Goal: Task Accomplishment & Management: Use online tool/utility

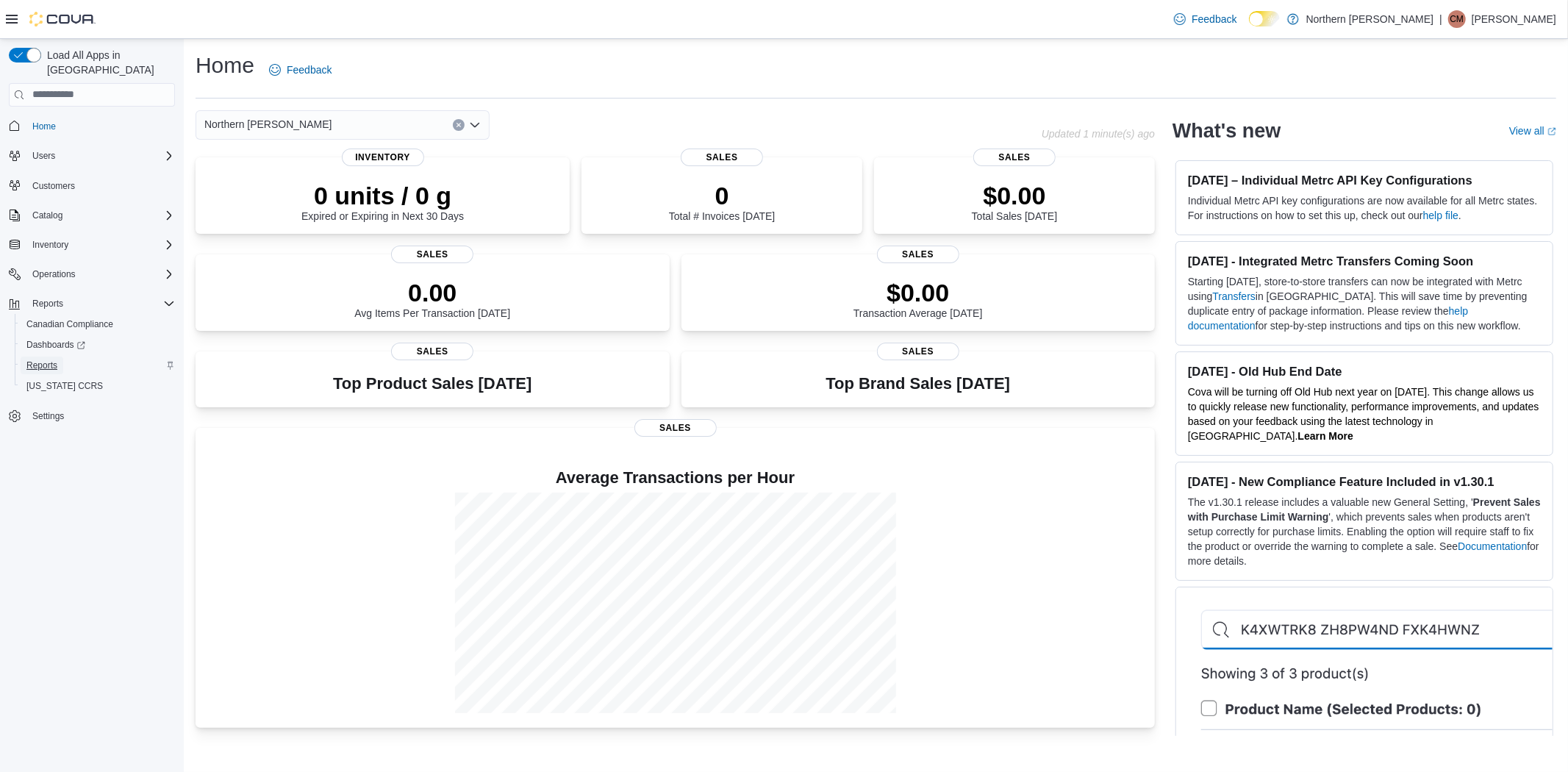
click at [28, 360] on span "Reports" at bounding box center [42, 365] width 31 height 12
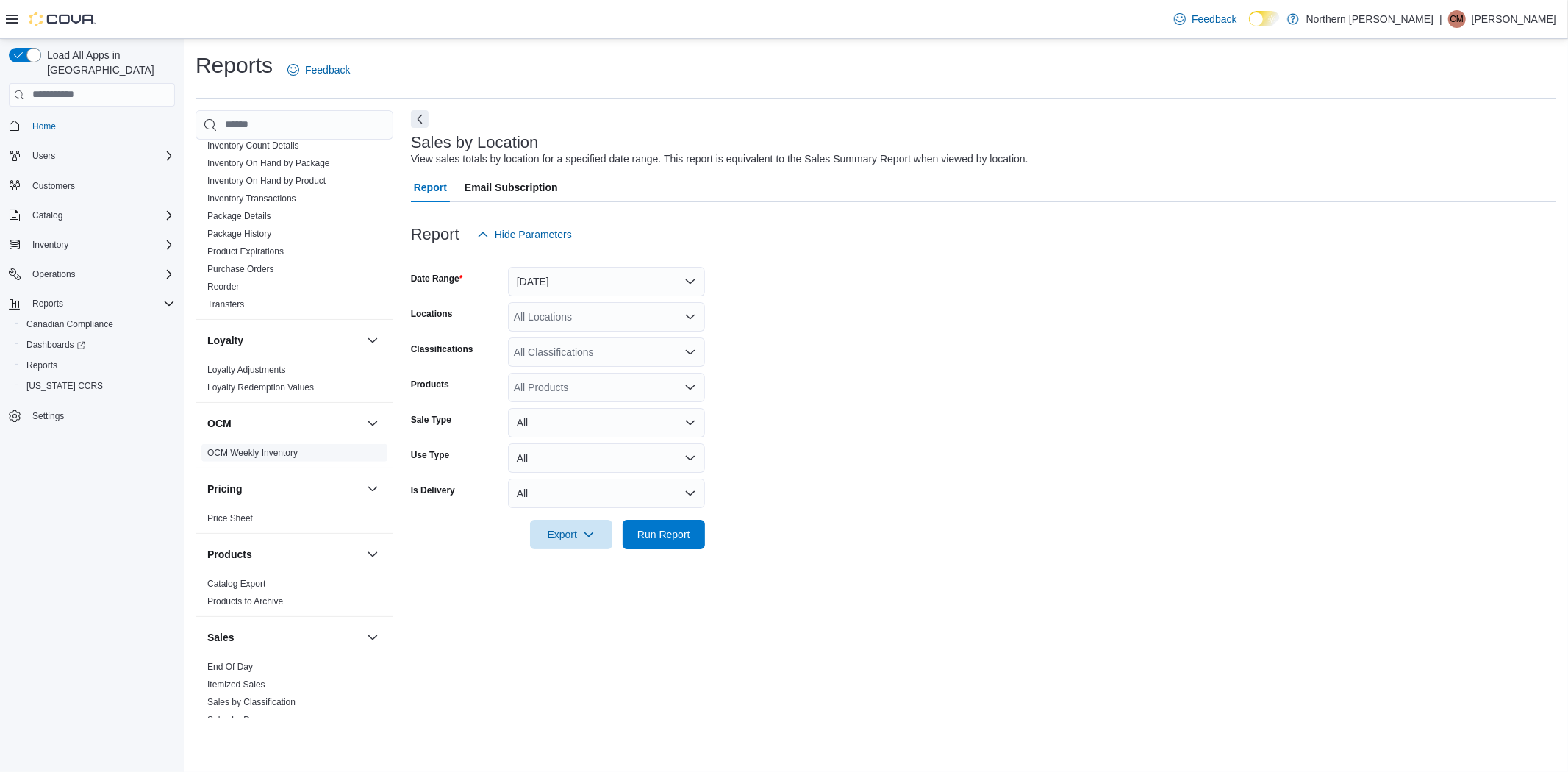
scroll to position [838, 0]
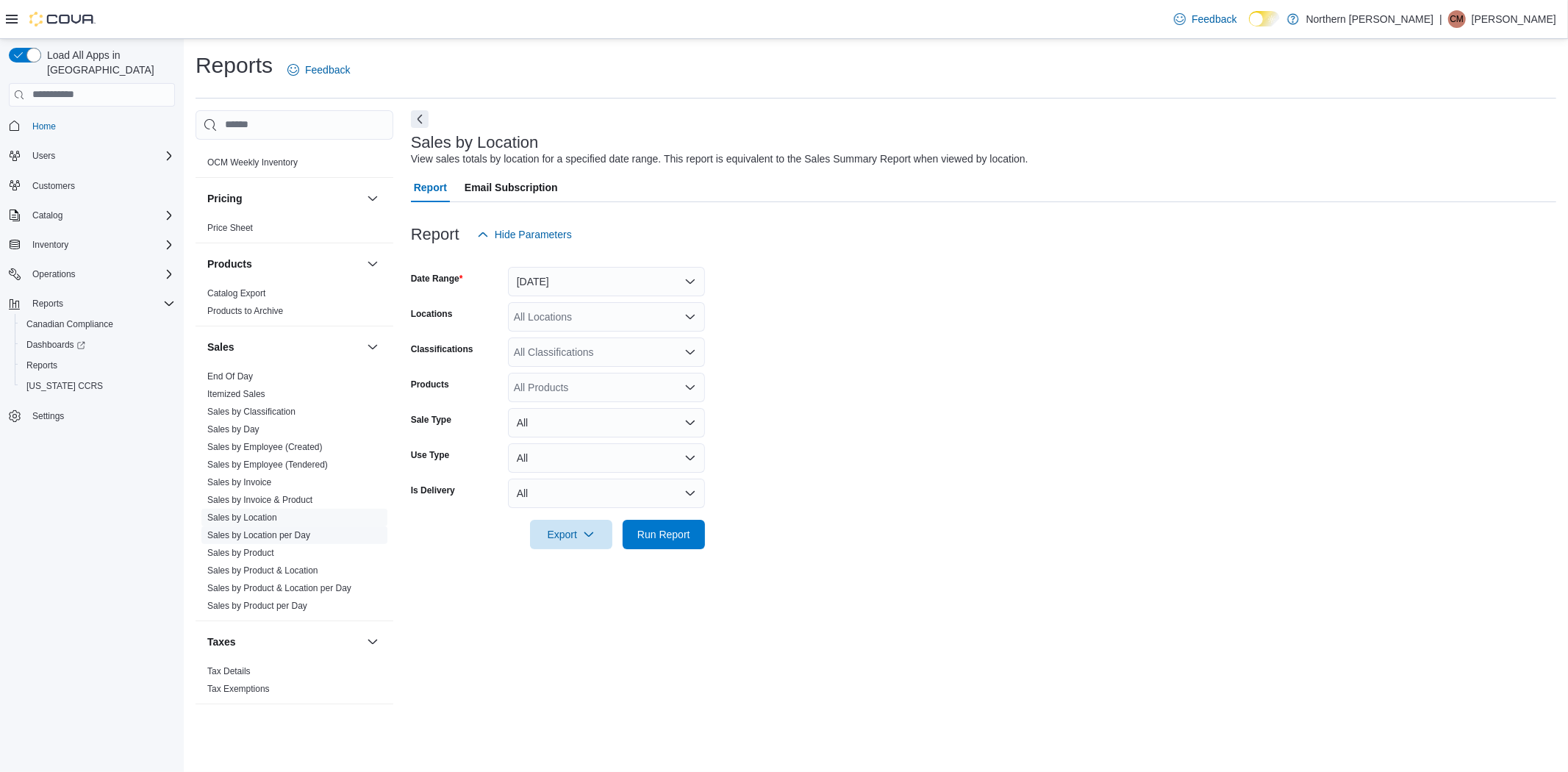
click at [266, 533] on link "Sales by Location per Day" at bounding box center [258, 534] width 103 height 10
click at [688, 289] on button "Yesterday" at bounding box center [606, 282] width 197 height 29
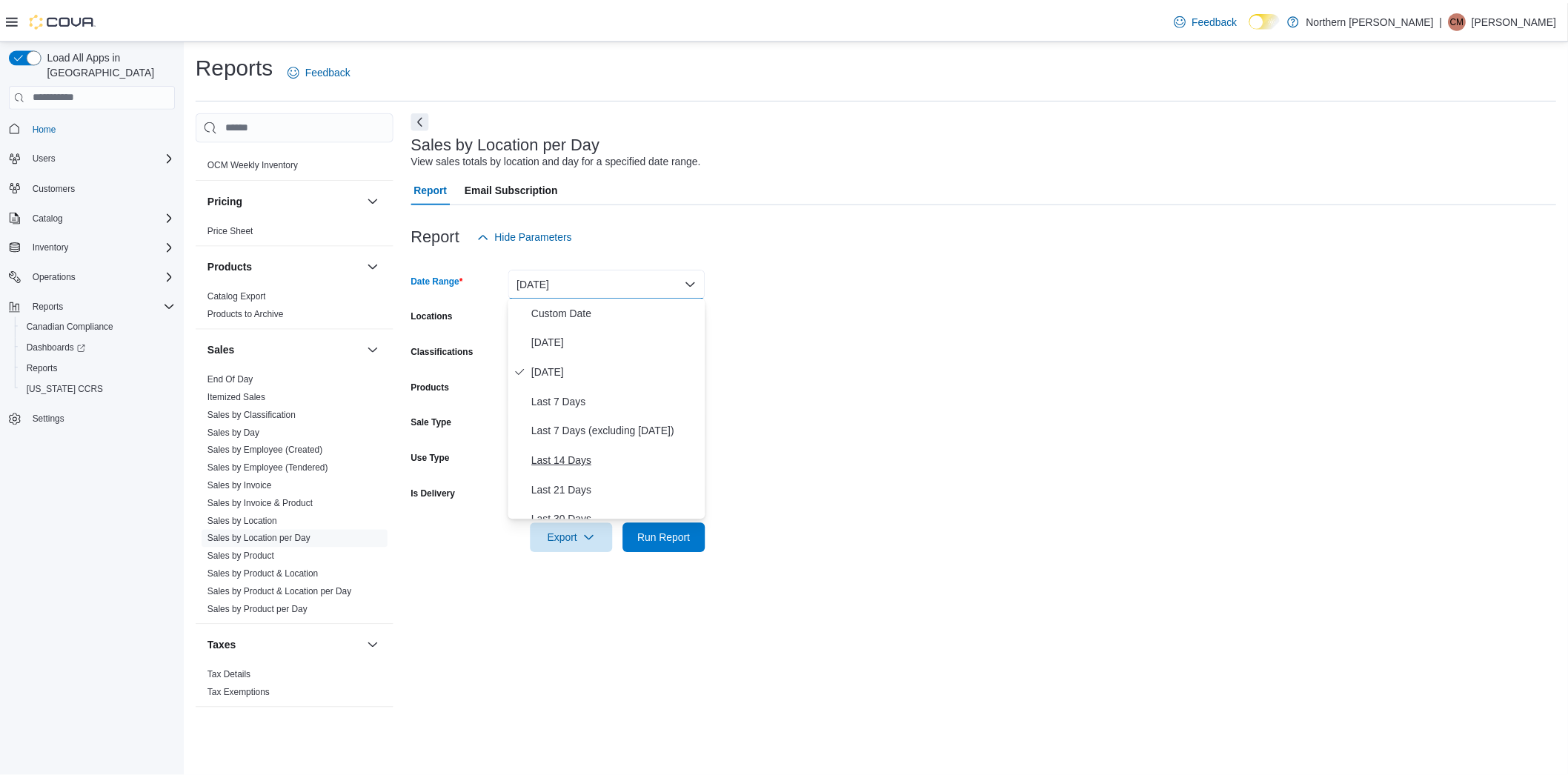
scroll to position [82, 0]
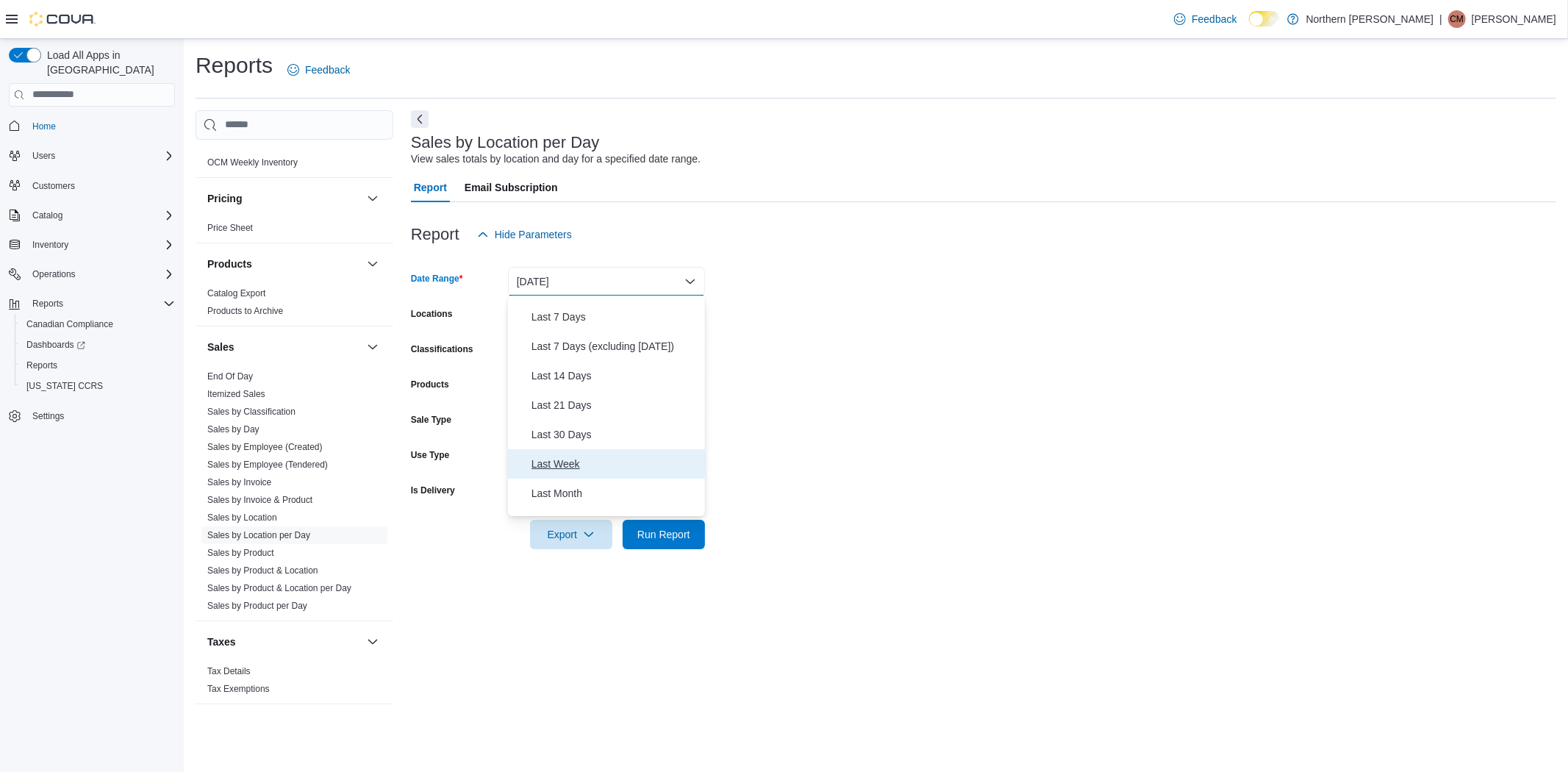
click at [571, 460] on span "Last Week" at bounding box center [615, 463] width 168 height 18
click at [659, 528] on span "Run Report" at bounding box center [663, 534] width 53 height 15
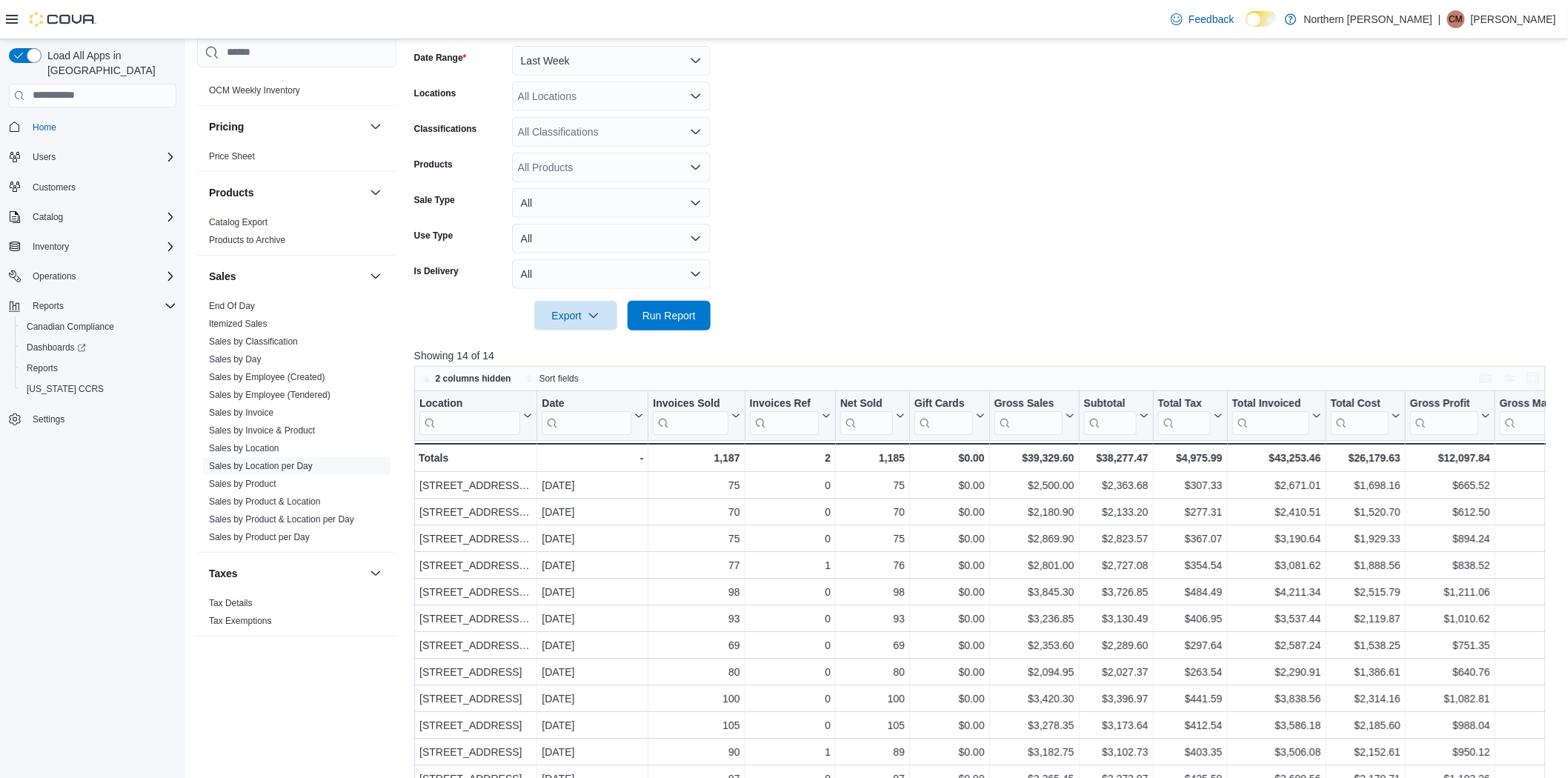
scroll to position [115, 0]
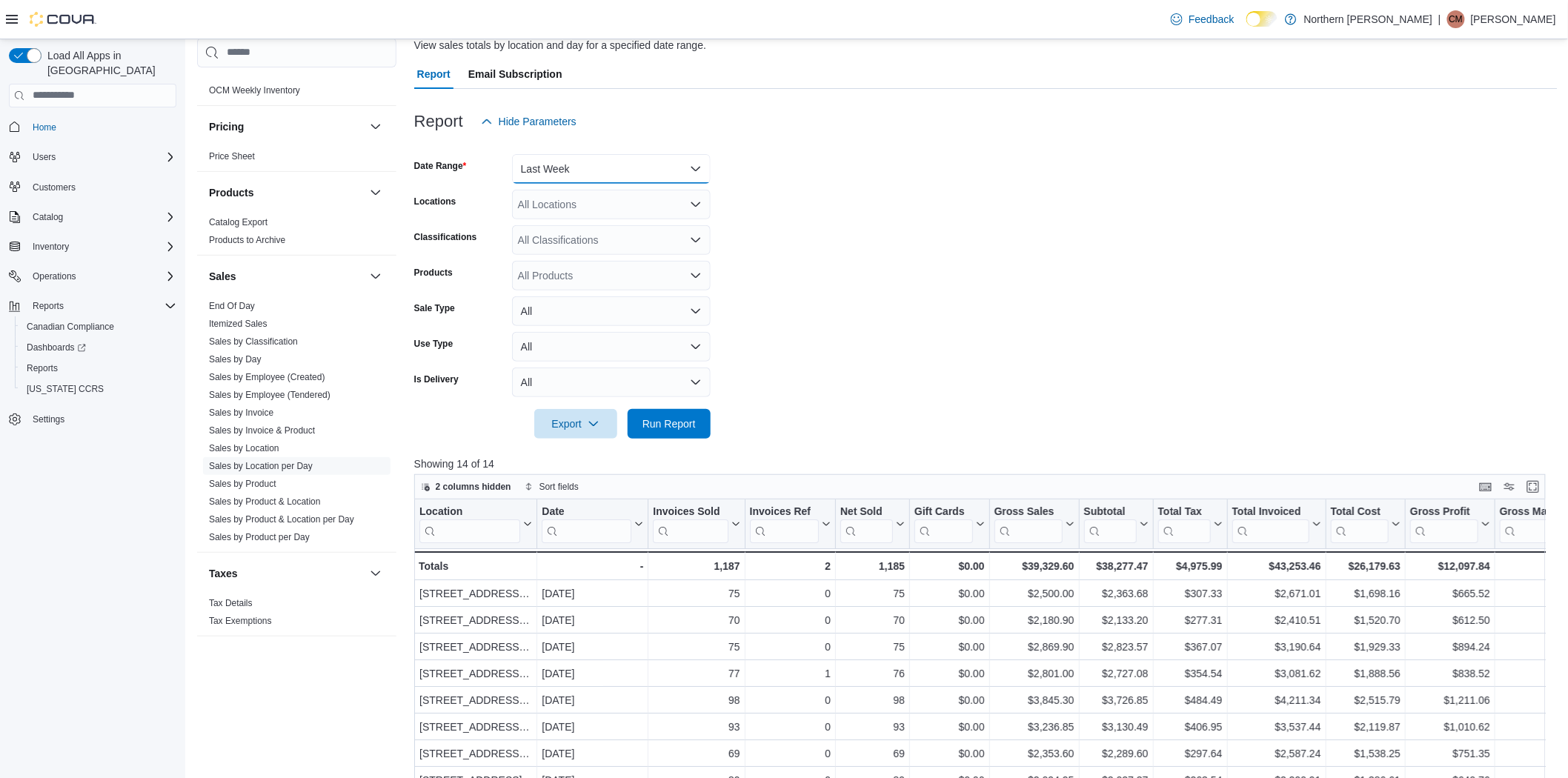
click at [671, 163] on button "Last Week" at bounding box center [611, 169] width 198 height 30
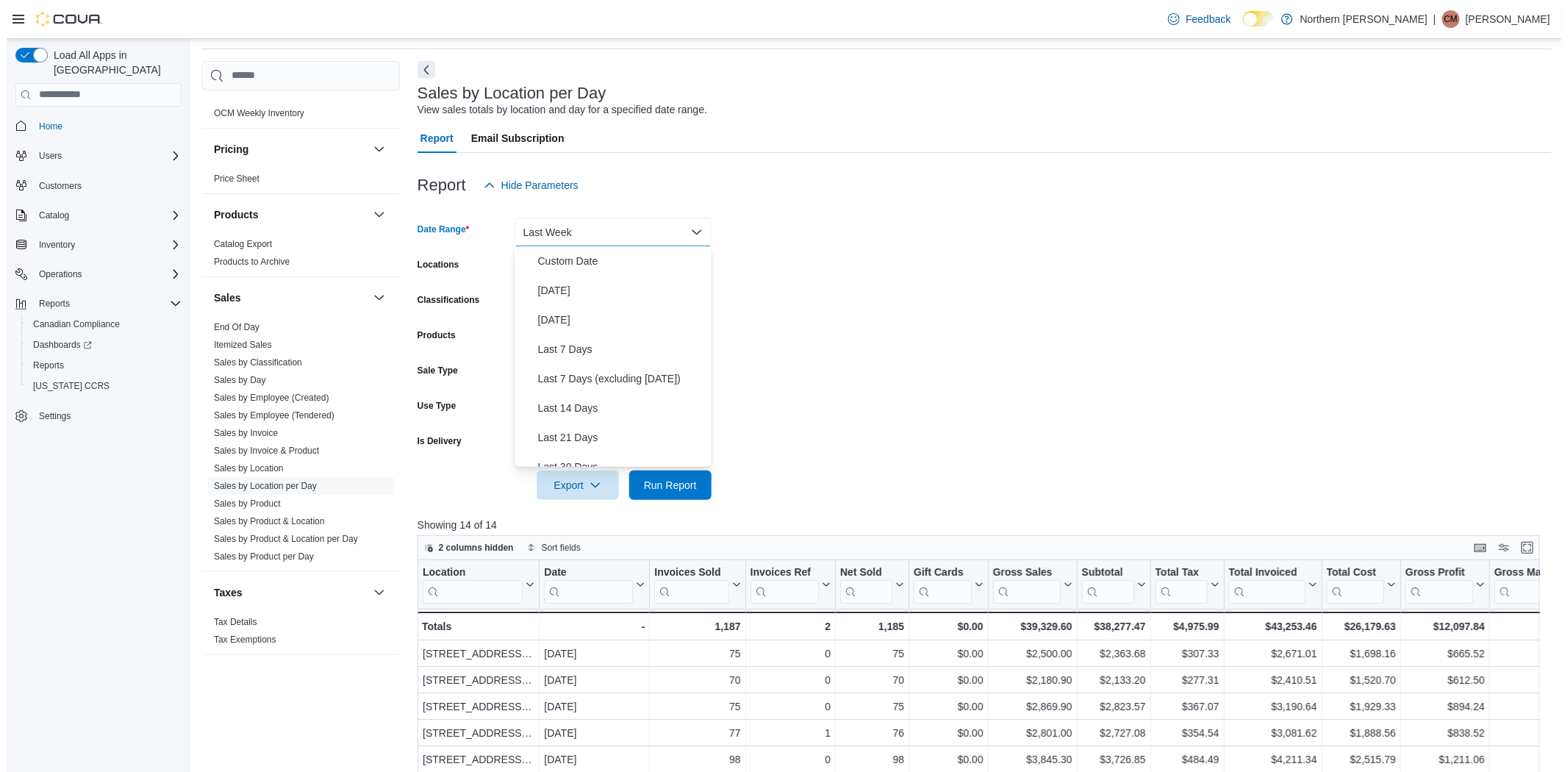
scroll to position [0, 0]
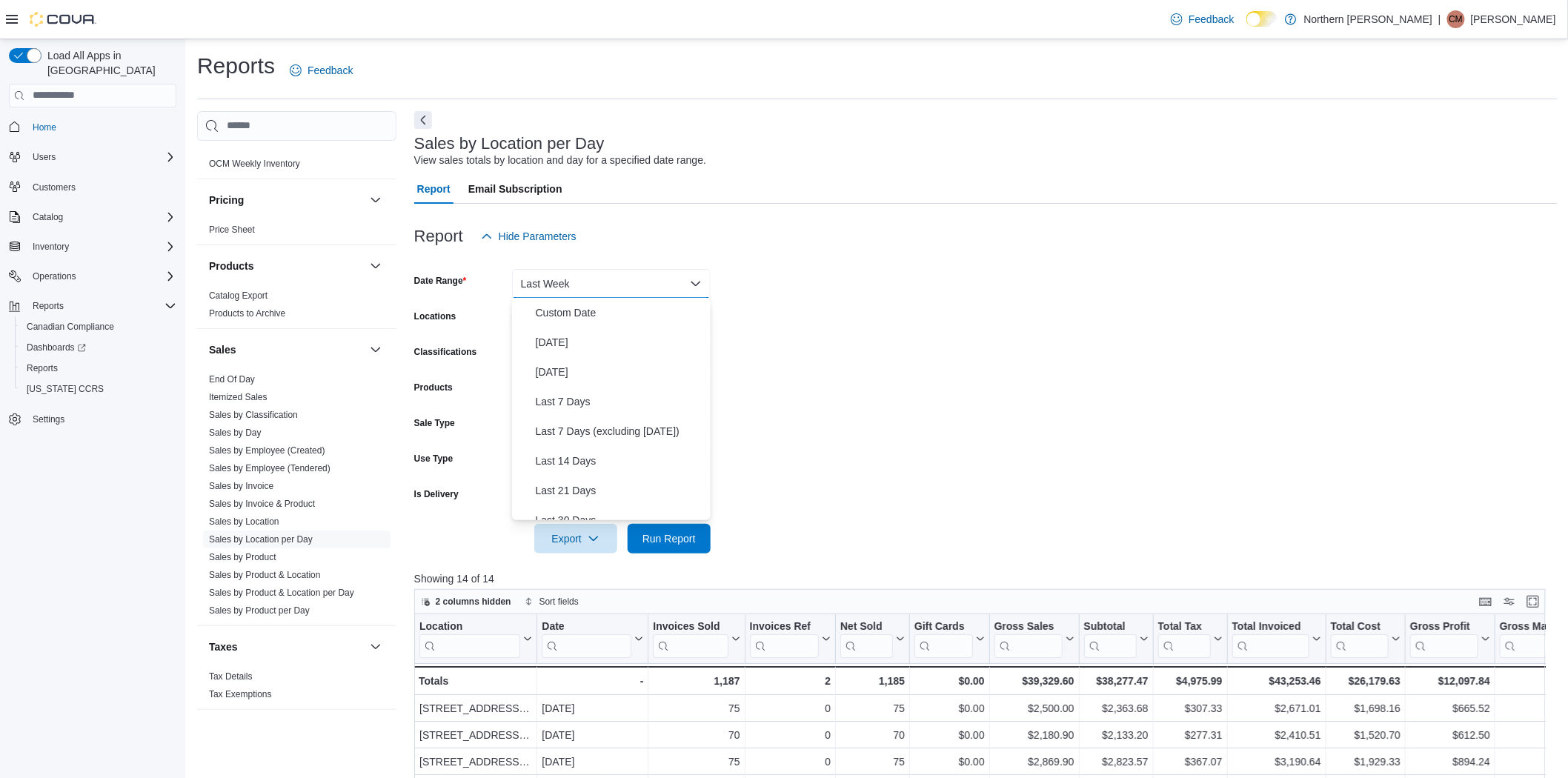
click at [861, 271] on form "Date Range Last Week Locations All Locations Classifications All Classification…" at bounding box center [985, 402] width 1143 height 302
click at [238, 520] on link "Sales by Location" at bounding box center [244, 521] width 70 height 10
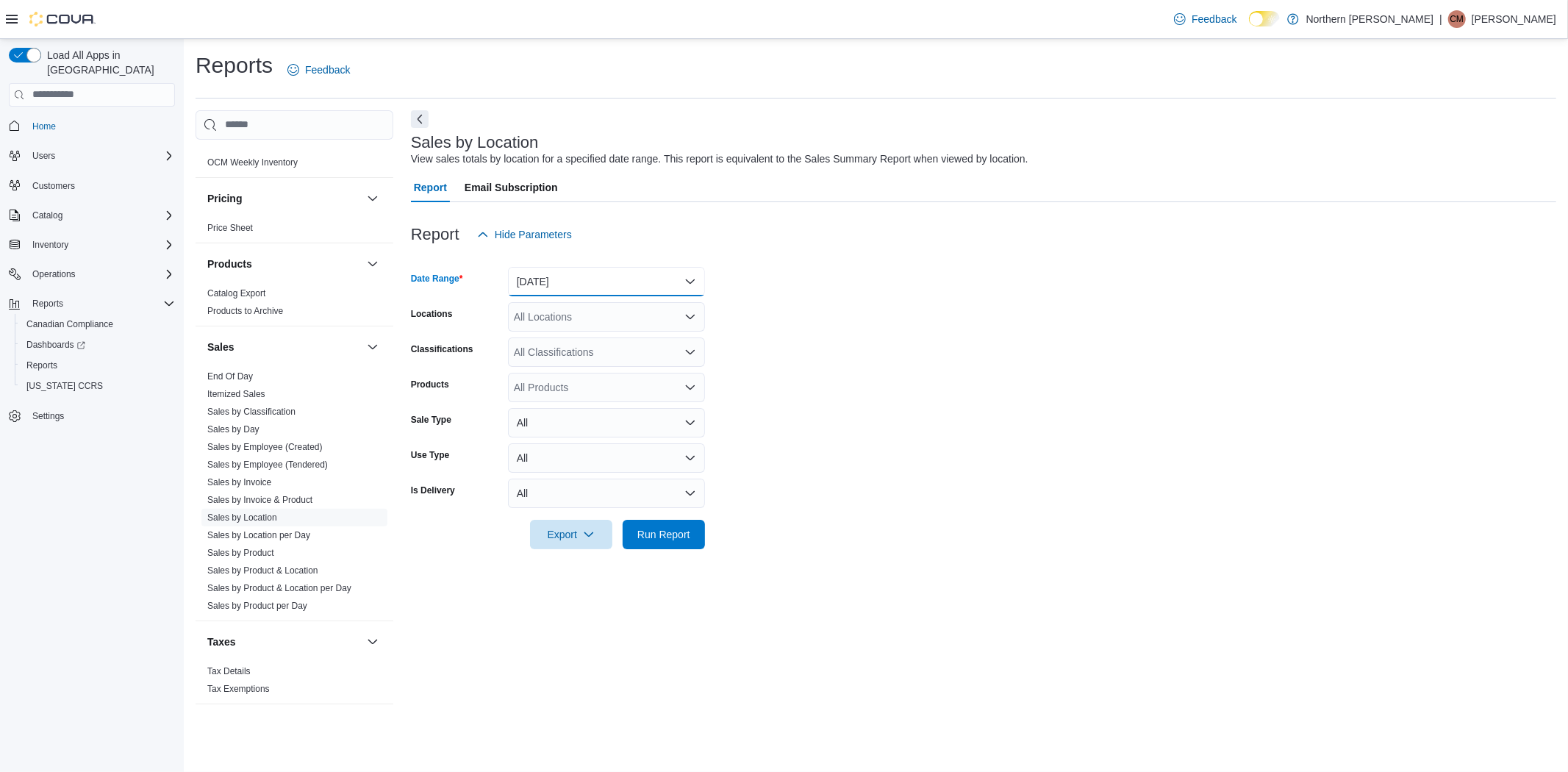
click at [685, 276] on button "Yesterday" at bounding box center [606, 282] width 197 height 29
click at [562, 316] on span "Custom Date" at bounding box center [615, 310] width 168 height 18
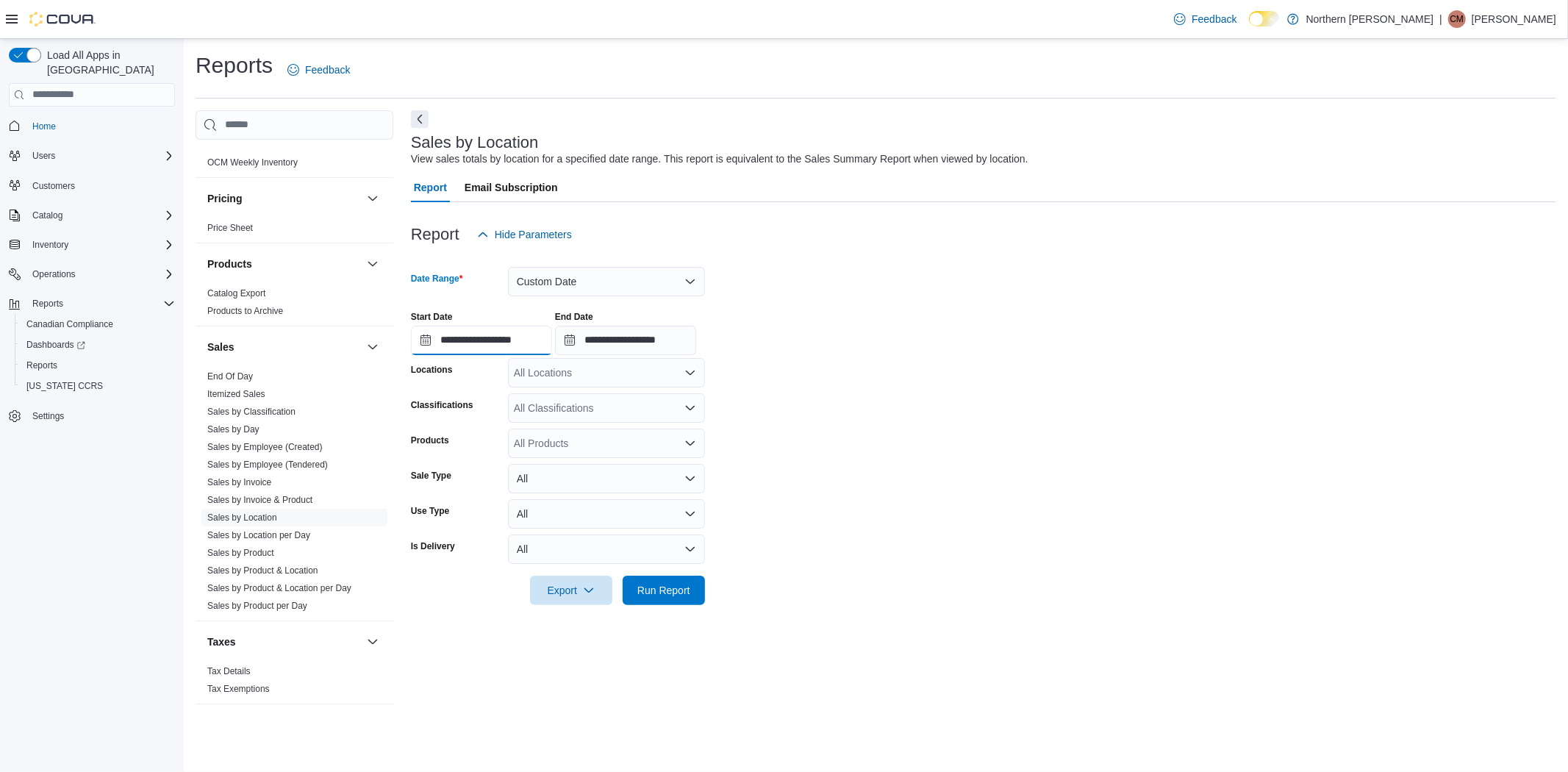
click at [500, 345] on input "**********" at bounding box center [481, 340] width 141 height 29
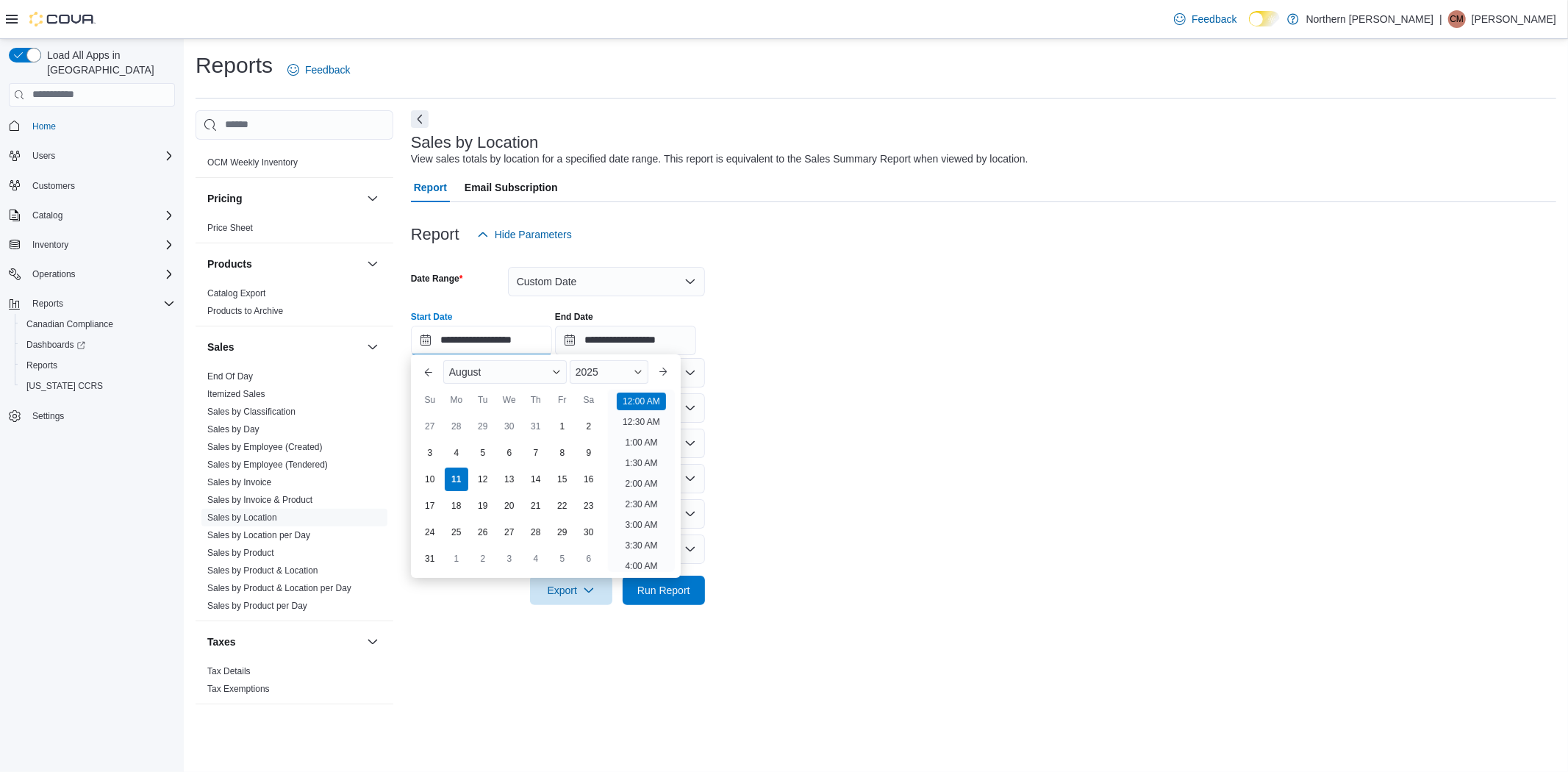
scroll to position [46, 0]
click at [557, 446] on div "8" at bounding box center [561, 452] width 25 height 25
type input "**********"
click at [640, 397] on li "12:00 AM" at bounding box center [642, 398] width 49 height 18
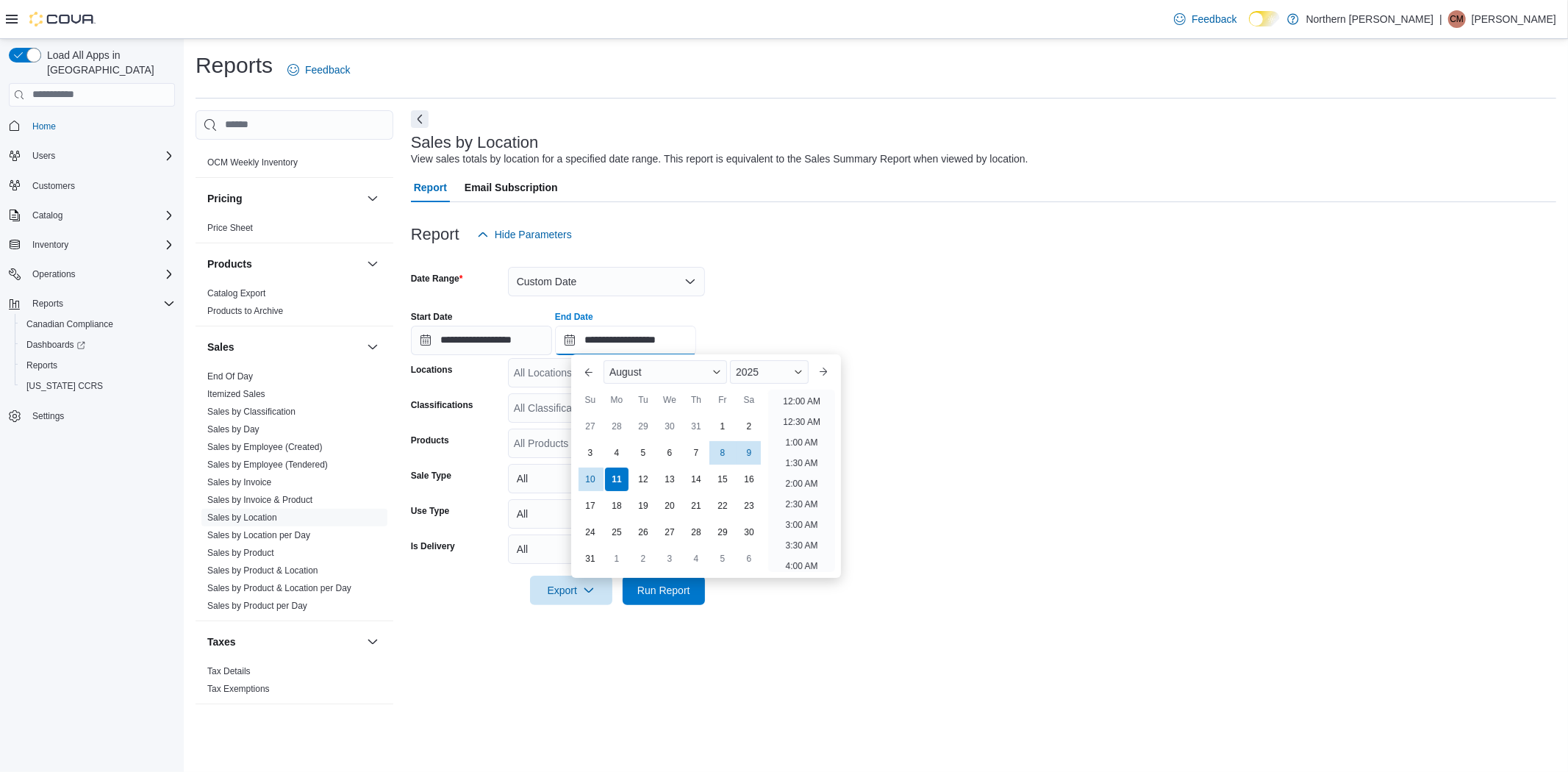
click at [633, 336] on input "**********" at bounding box center [625, 340] width 141 height 29
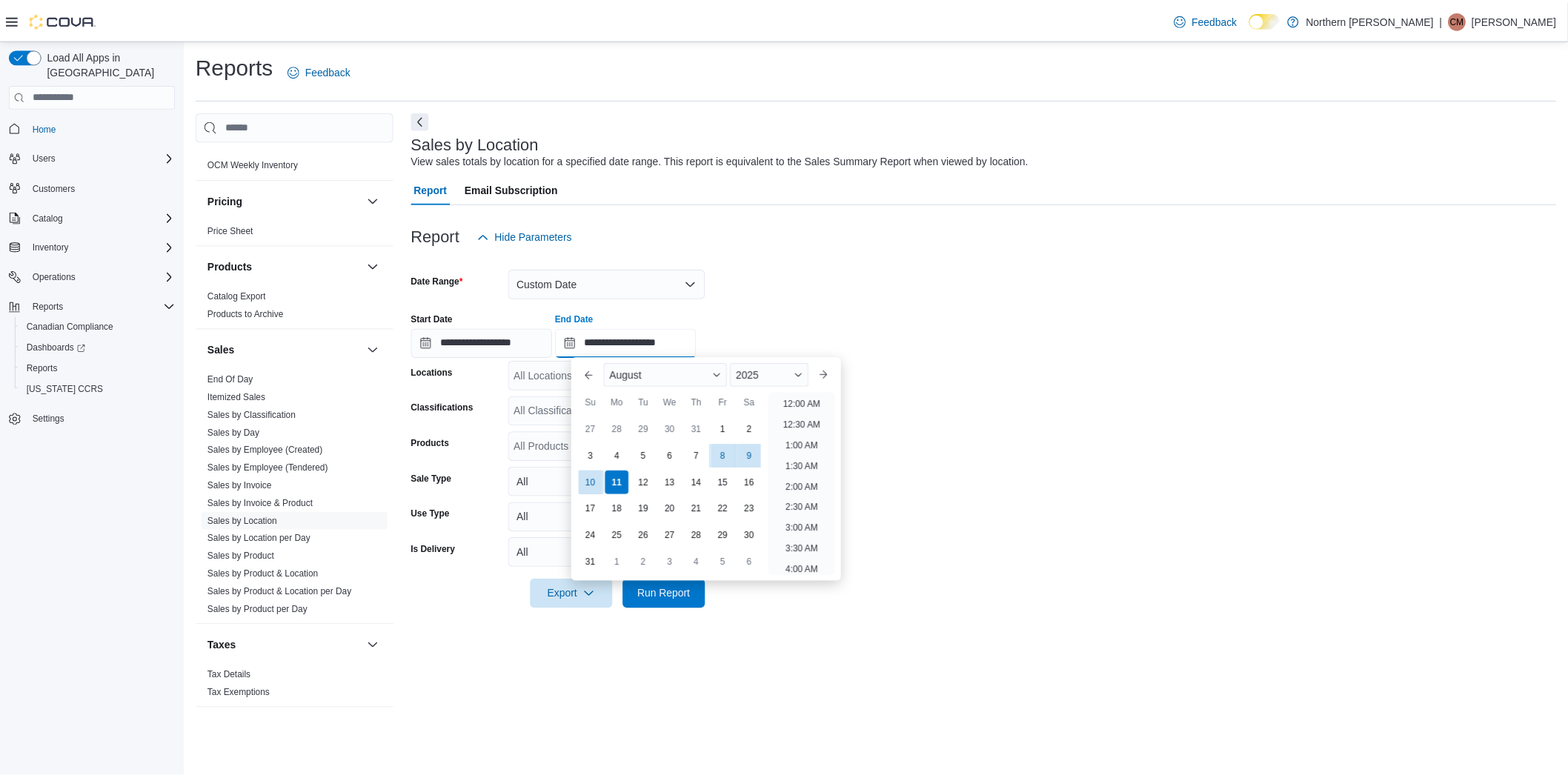
scroll to position [815, 0]
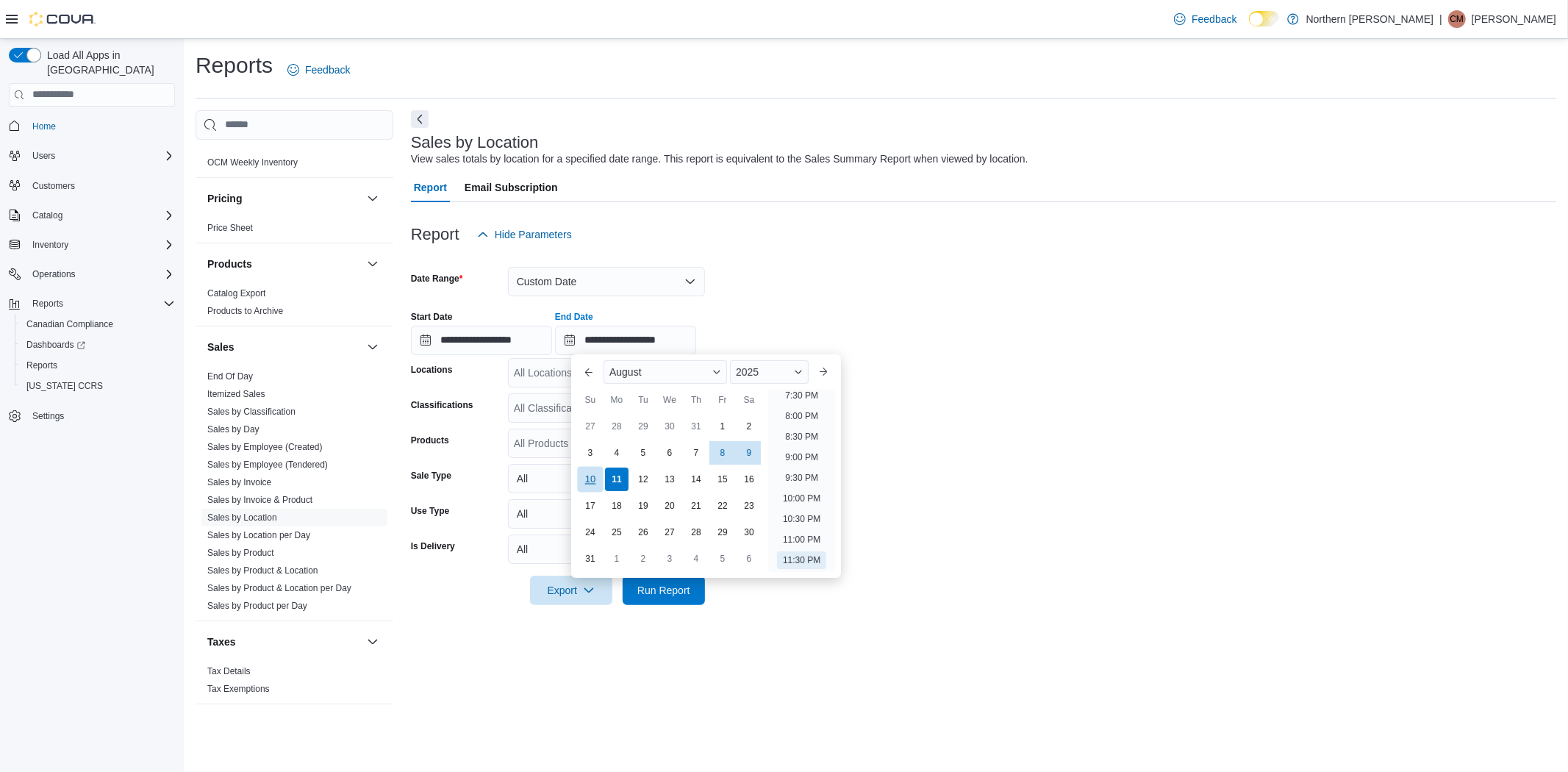
click at [587, 481] on div "10" at bounding box center [589, 479] width 25 height 25
drag, startPoint x: 798, startPoint y: 561, endPoint x: 691, endPoint y: 611, distance: 118.1
click at [797, 563] on li "11:30 PM" at bounding box center [801, 560] width 49 height 18
type input "**********"
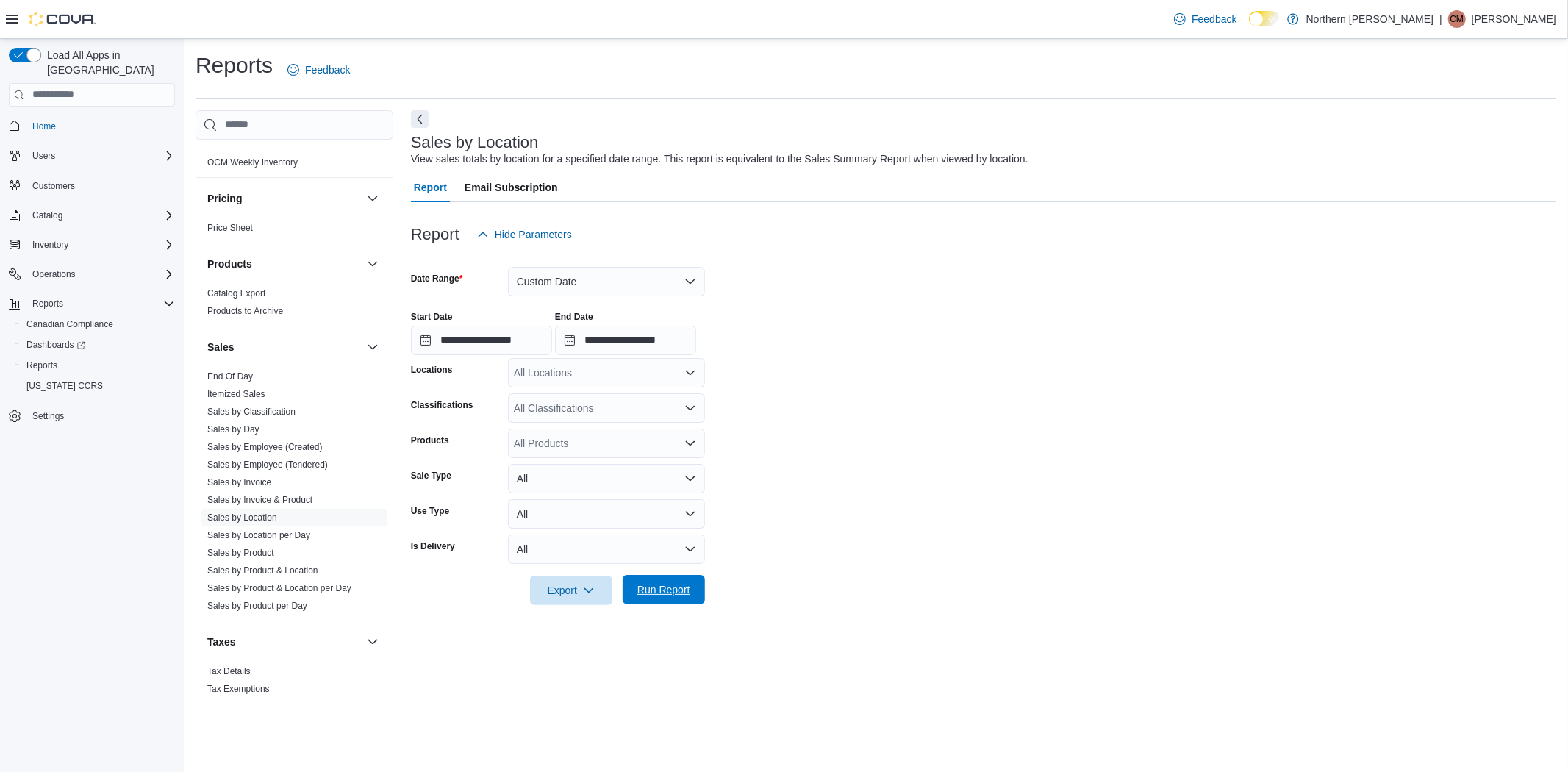
click at [655, 595] on span "Run Report" at bounding box center [663, 589] width 53 height 15
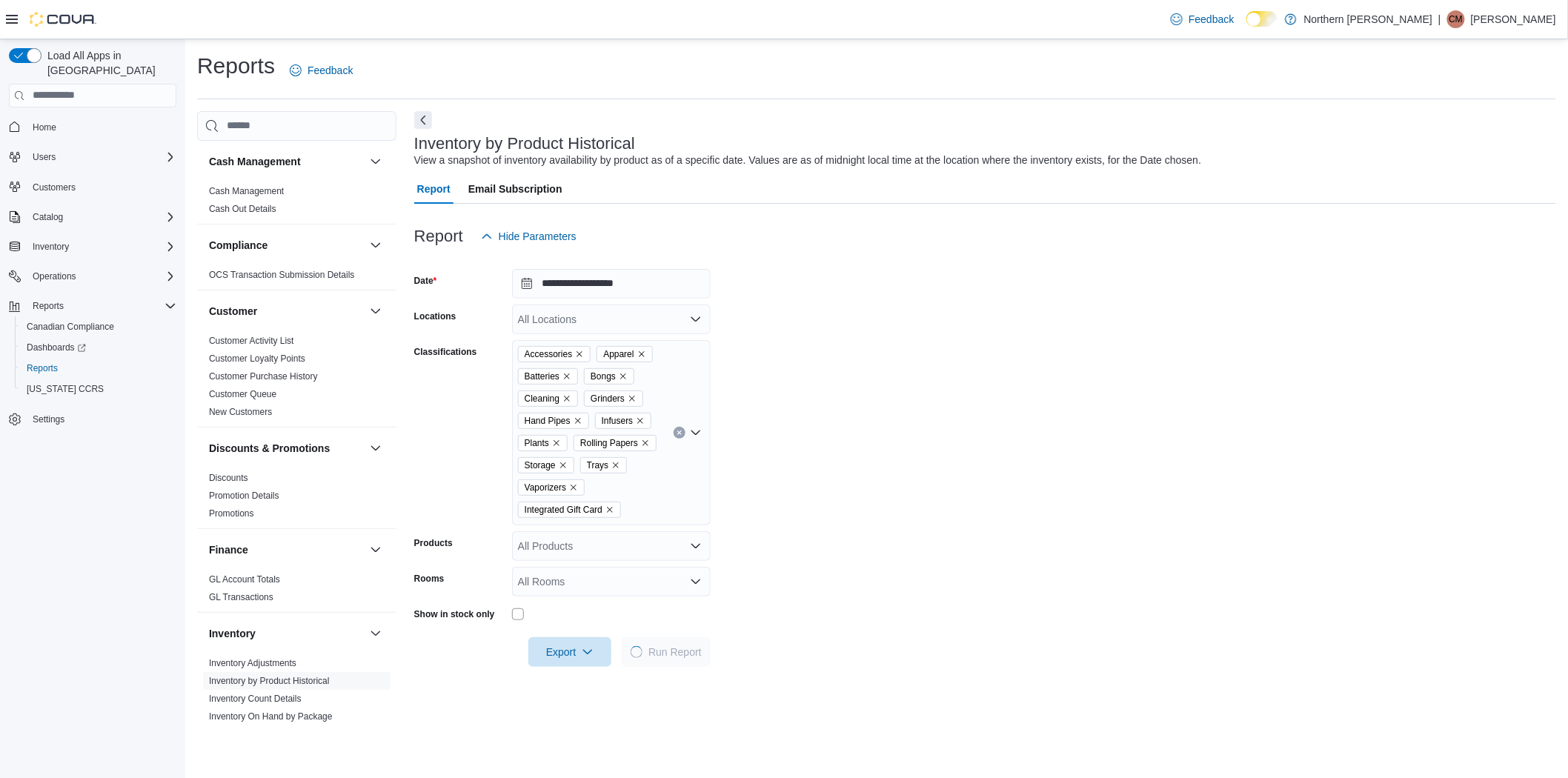
click at [677, 430] on icon "Clear input" at bounding box center [679, 432] width 4 height 4
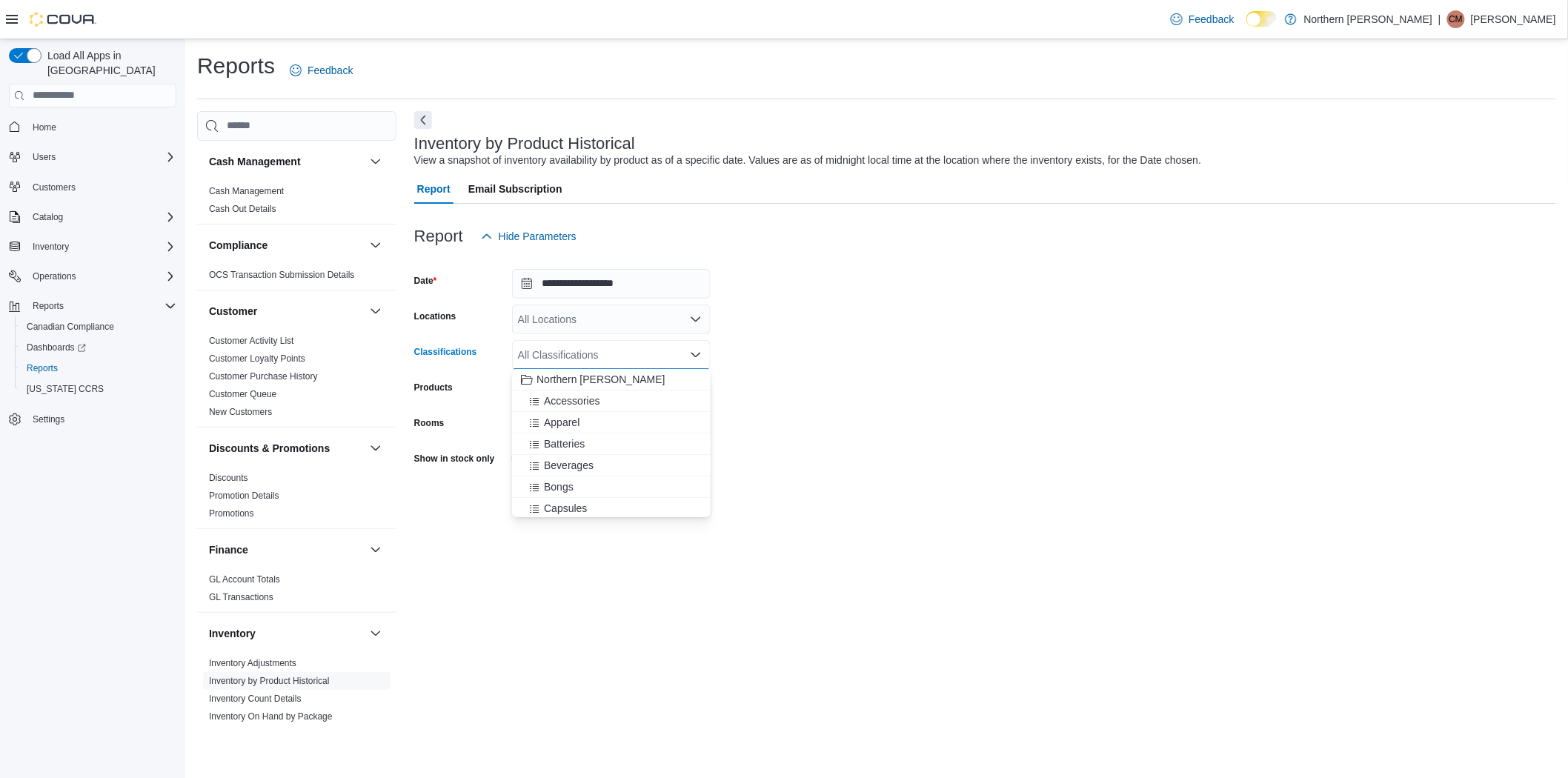
drag, startPoint x: 801, startPoint y: 351, endPoint x: 777, endPoint y: 342, distance: 25.6
click at [801, 349] on form "**********" at bounding box center [984, 381] width 1142 height 260
click at [625, 293] on input "**********" at bounding box center [611, 284] width 198 height 30
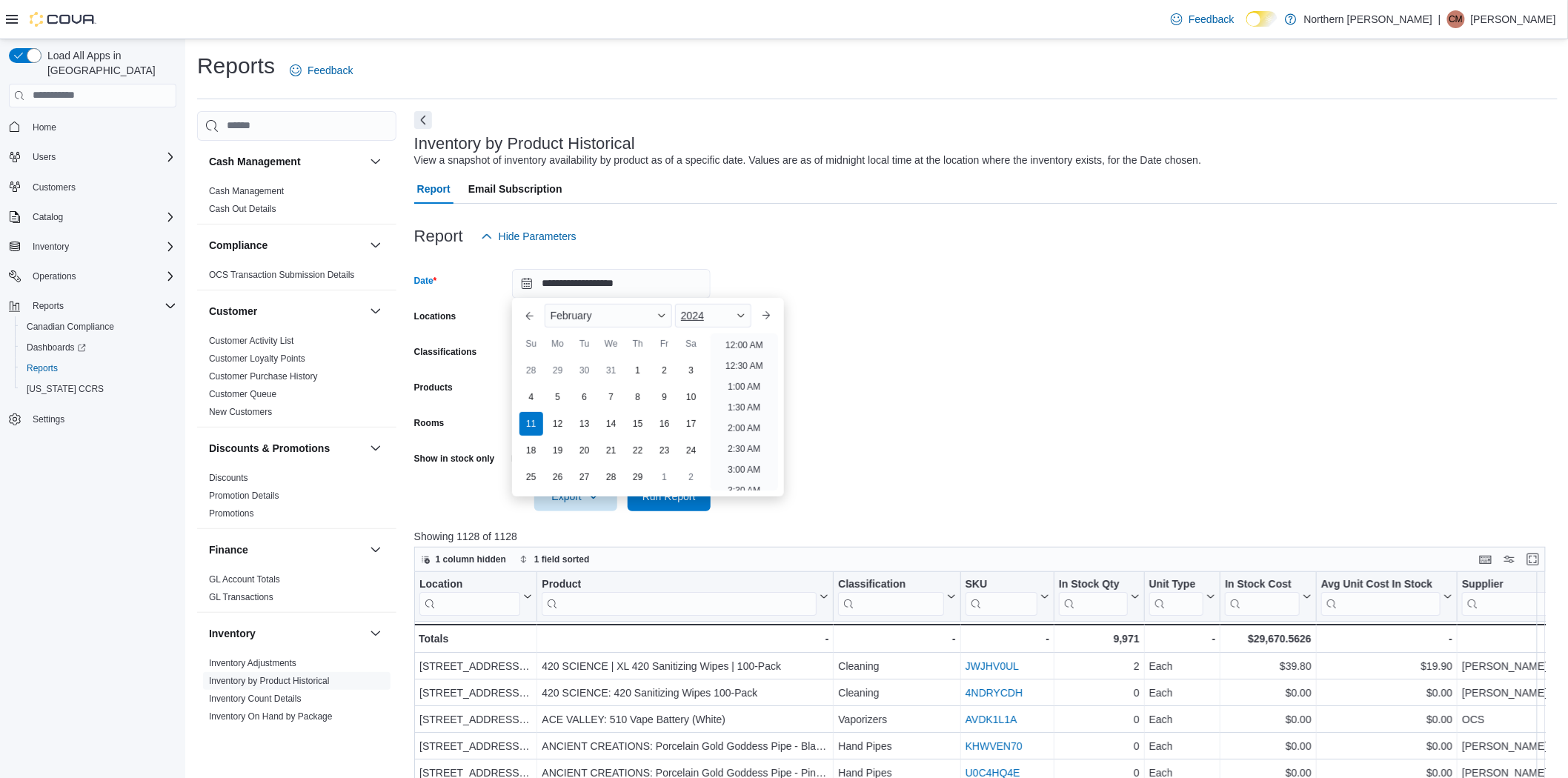
click at [744, 319] on span "Button. Open the year selector. 2024 is currently selected." at bounding box center [740, 315] width 9 height 9
click at [707, 472] on div "2025" at bounding box center [713, 475] width 70 height 18
click at [772, 307] on button "Next month" at bounding box center [766, 315] width 23 height 23
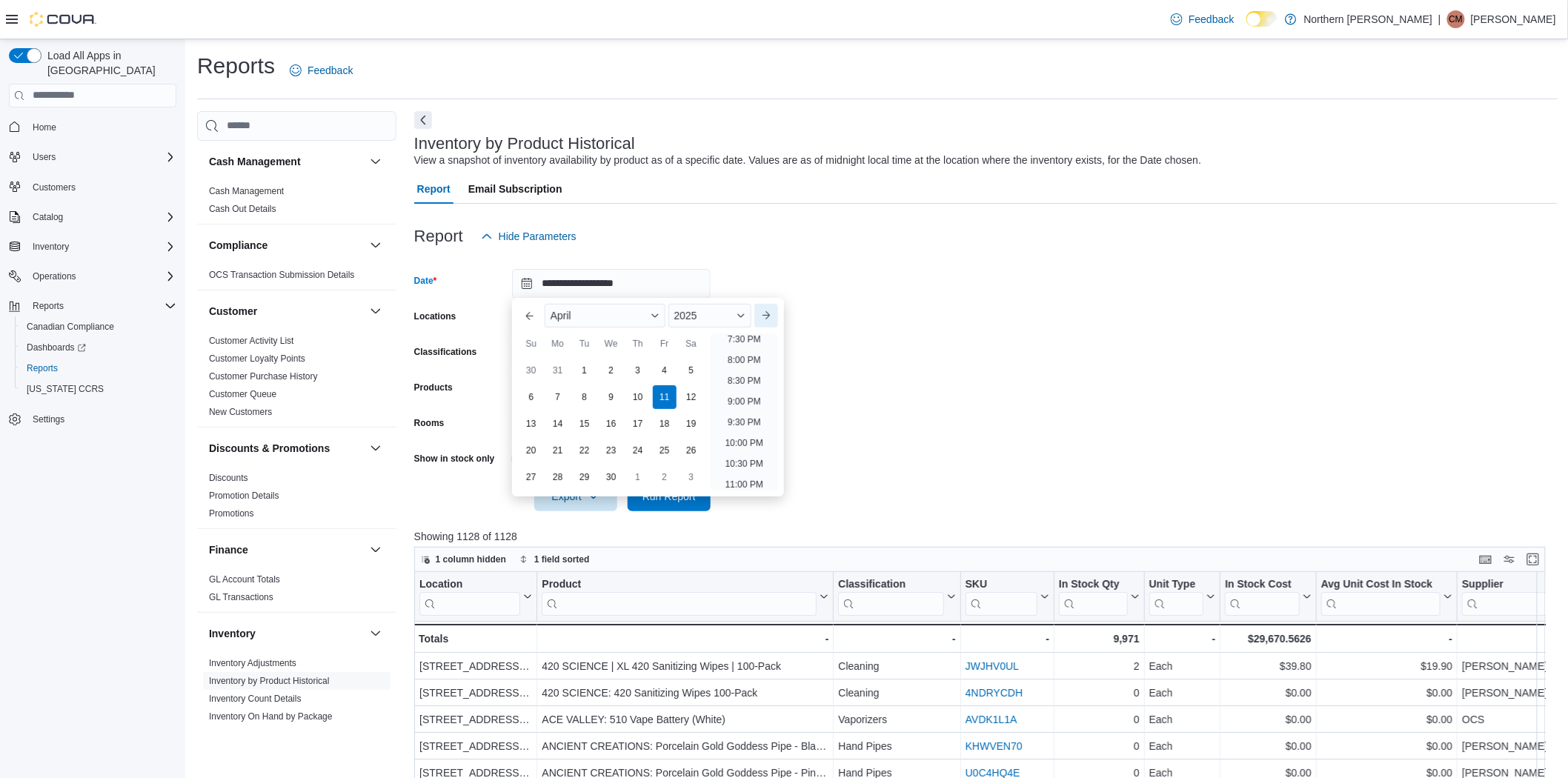
scroll to position [841, 0]
click at [772, 308] on button "Next month" at bounding box center [766, 315] width 23 height 23
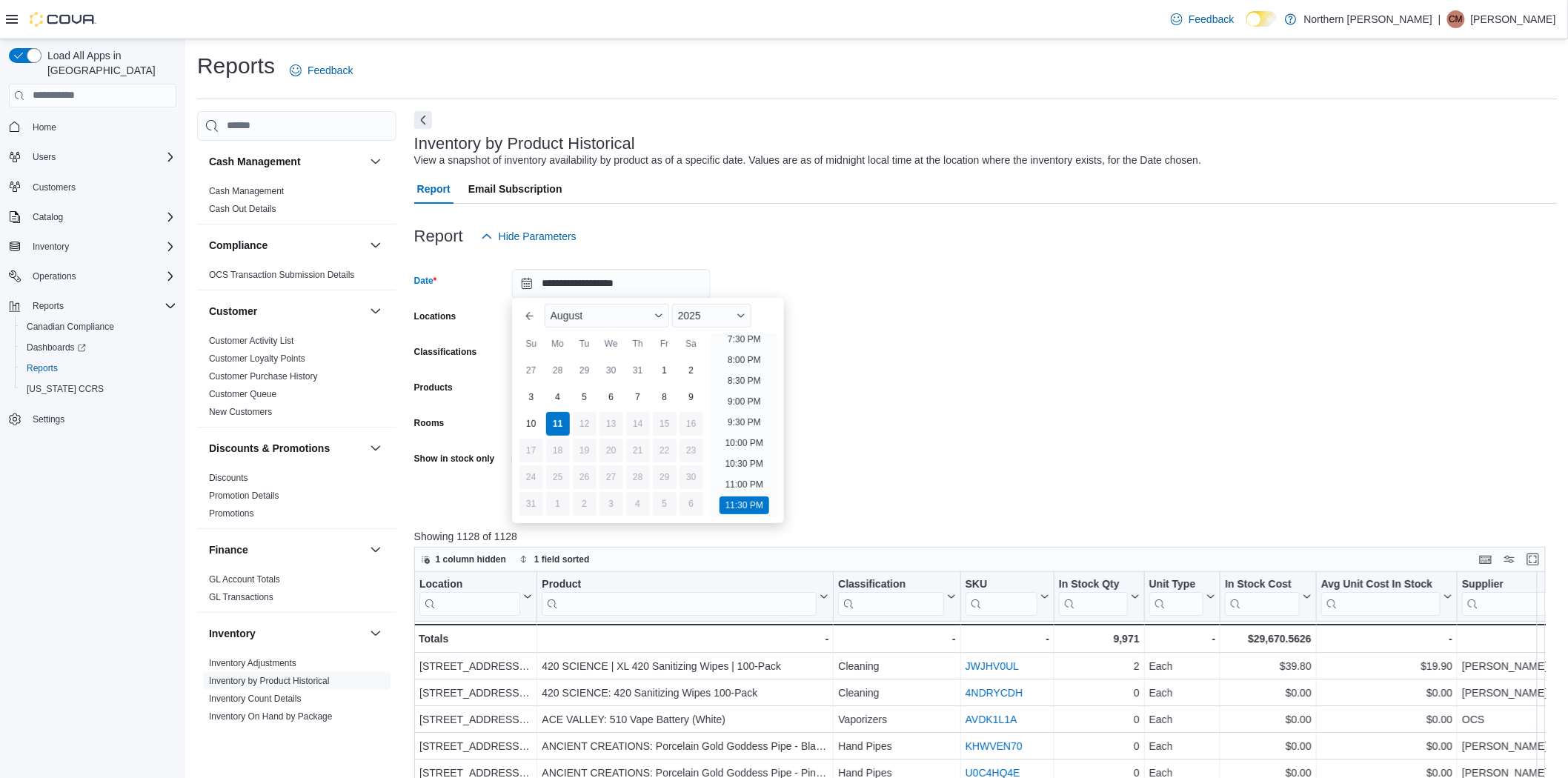
scroll to position [815, 0]
click at [529, 424] on div "10" at bounding box center [531, 423] width 26 height 26
type input "**********"
click at [750, 509] on li "11:30 PM" at bounding box center [744, 505] width 50 height 18
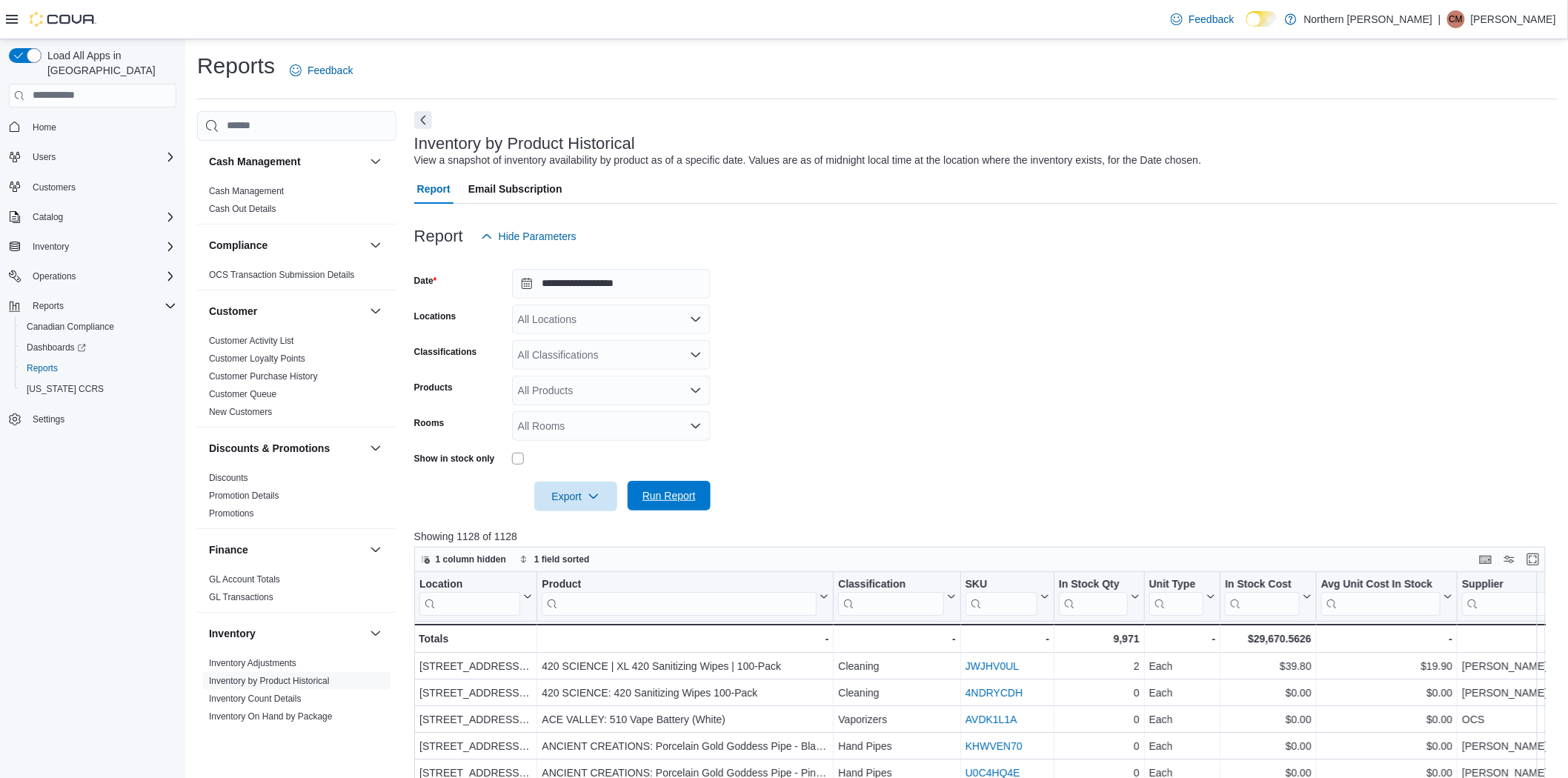
click at [656, 489] on span "Run Report" at bounding box center [668, 495] width 54 height 15
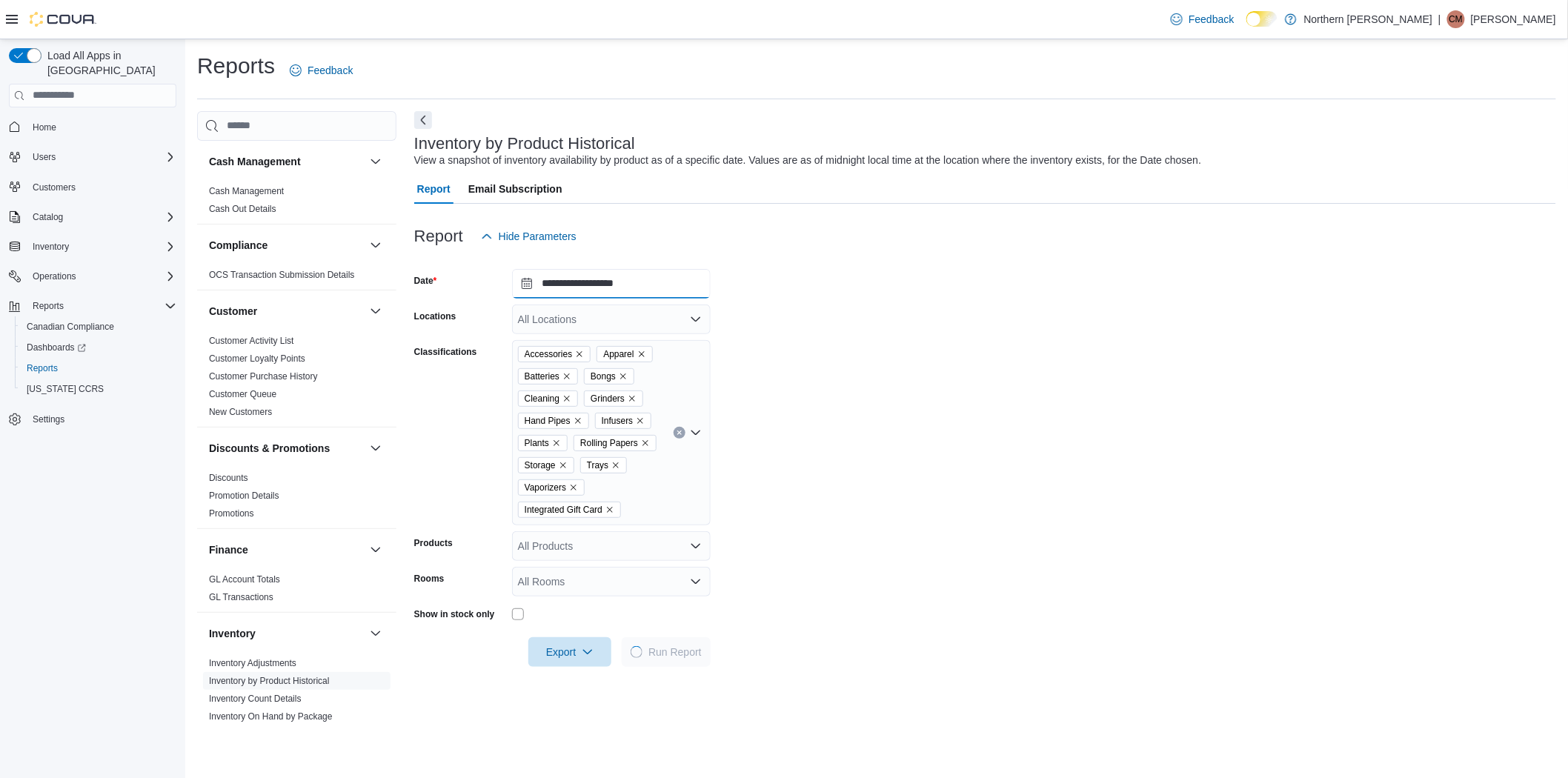
drag, startPoint x: 621, startPoint y: 286, endPoint x: 658, endPoint y: 283, distance: 37.1
click at [621, 286] on input "**********" at bounding box center [611, 284] width 198 height 30
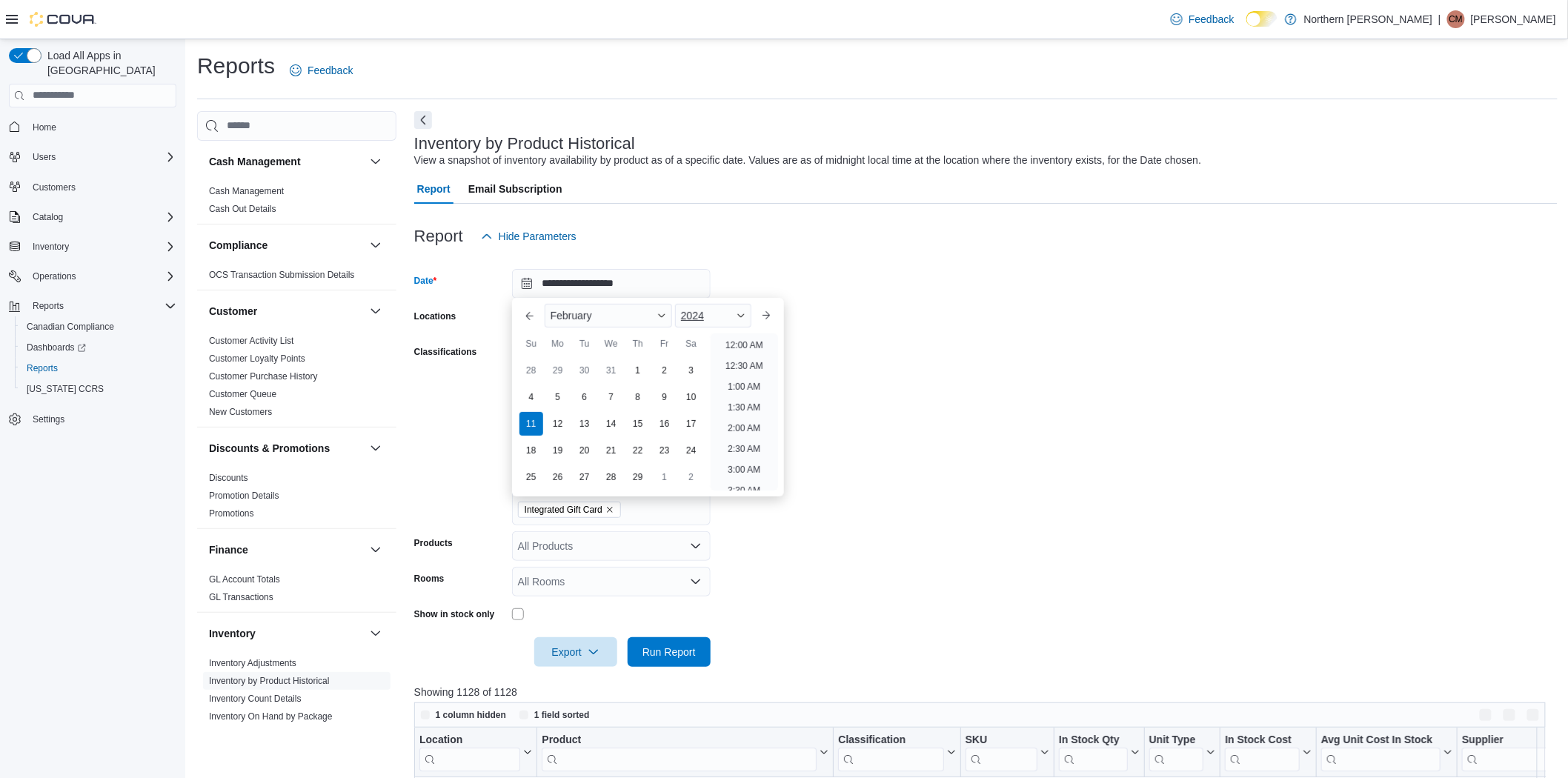
scroll to position [841, 0]
click at [743, 319] on span "Button. Open the year selector. 2024 is currently selected." at bounding box center [740, 315] width 9 height 9
click at [708, 471] on div "2025" at bounding box center [713, 475] width 70 height 18
click at [773, 315] on button "Next month" at bounding box center [766, 315] width 23 height 23
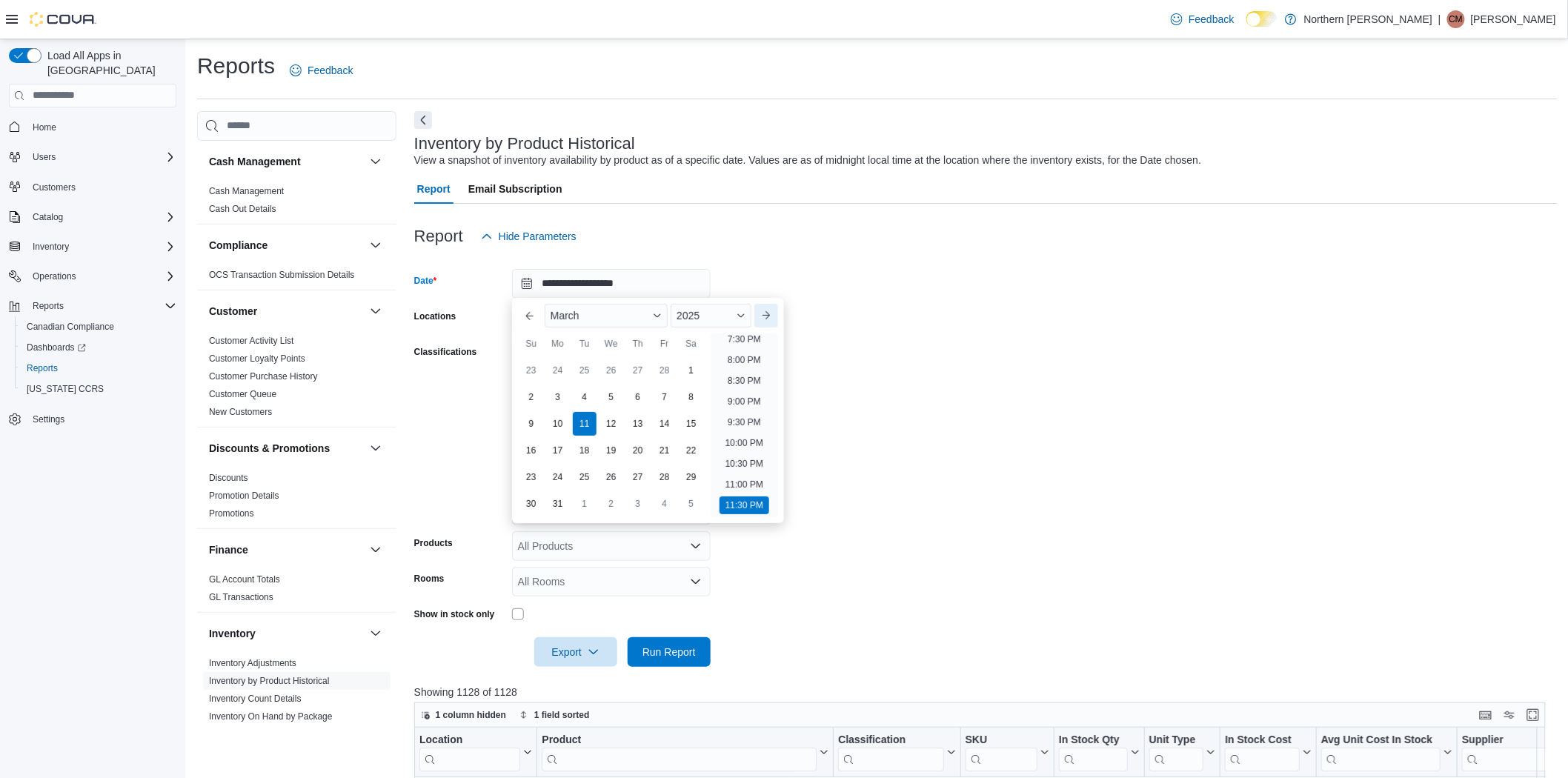
click at [773, 315] on button "Next month" at bounding box center [766, 315] width 23 height 23
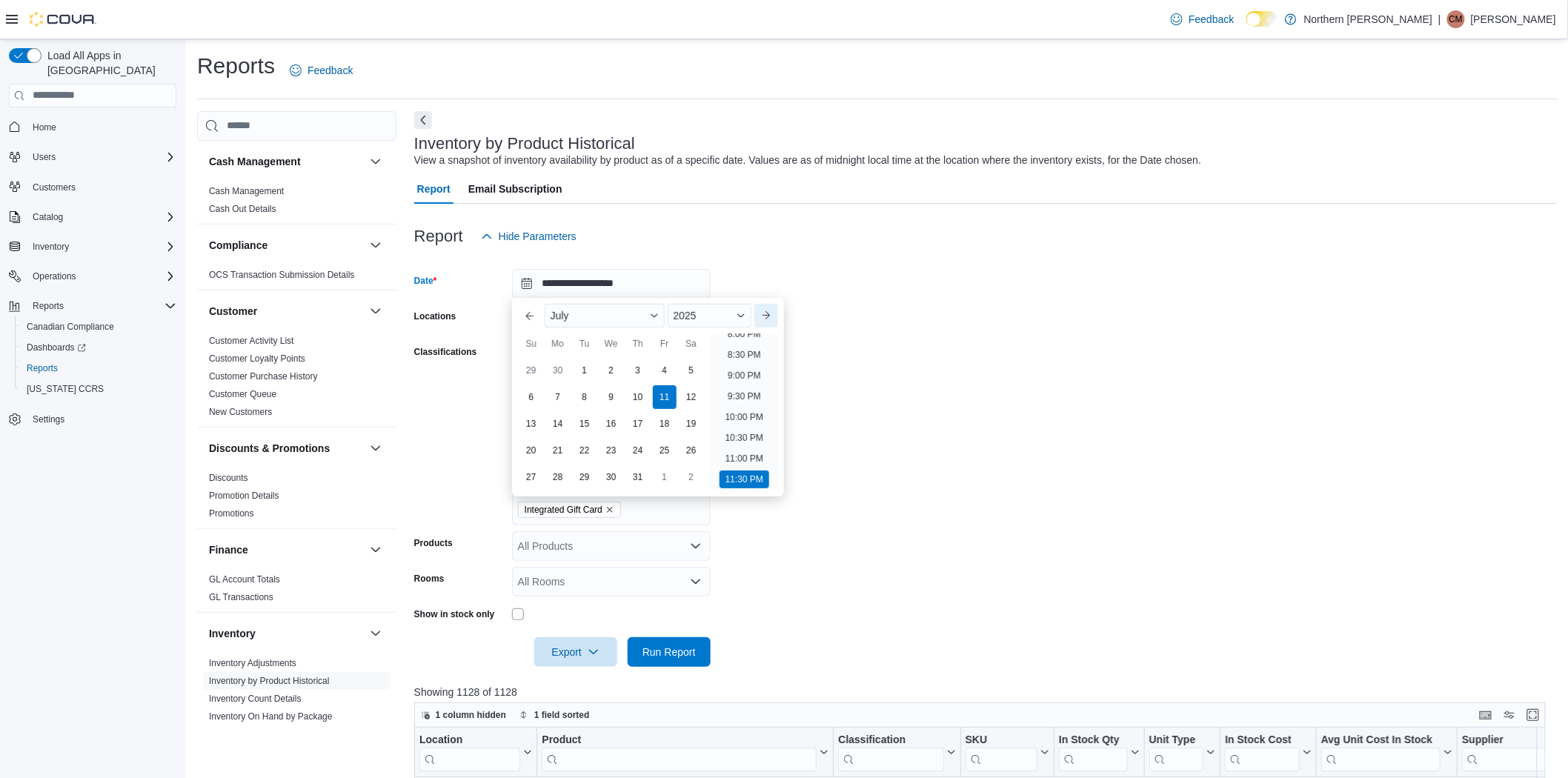
scroll to position [815, 0]
click at [529, 422] on div "10" at bounding box center [531, 423] width 26 height 26
type input "**********"
click at [746, 502] on li "11:30 PM" at bounding box center [744, 505] width 50 height 18
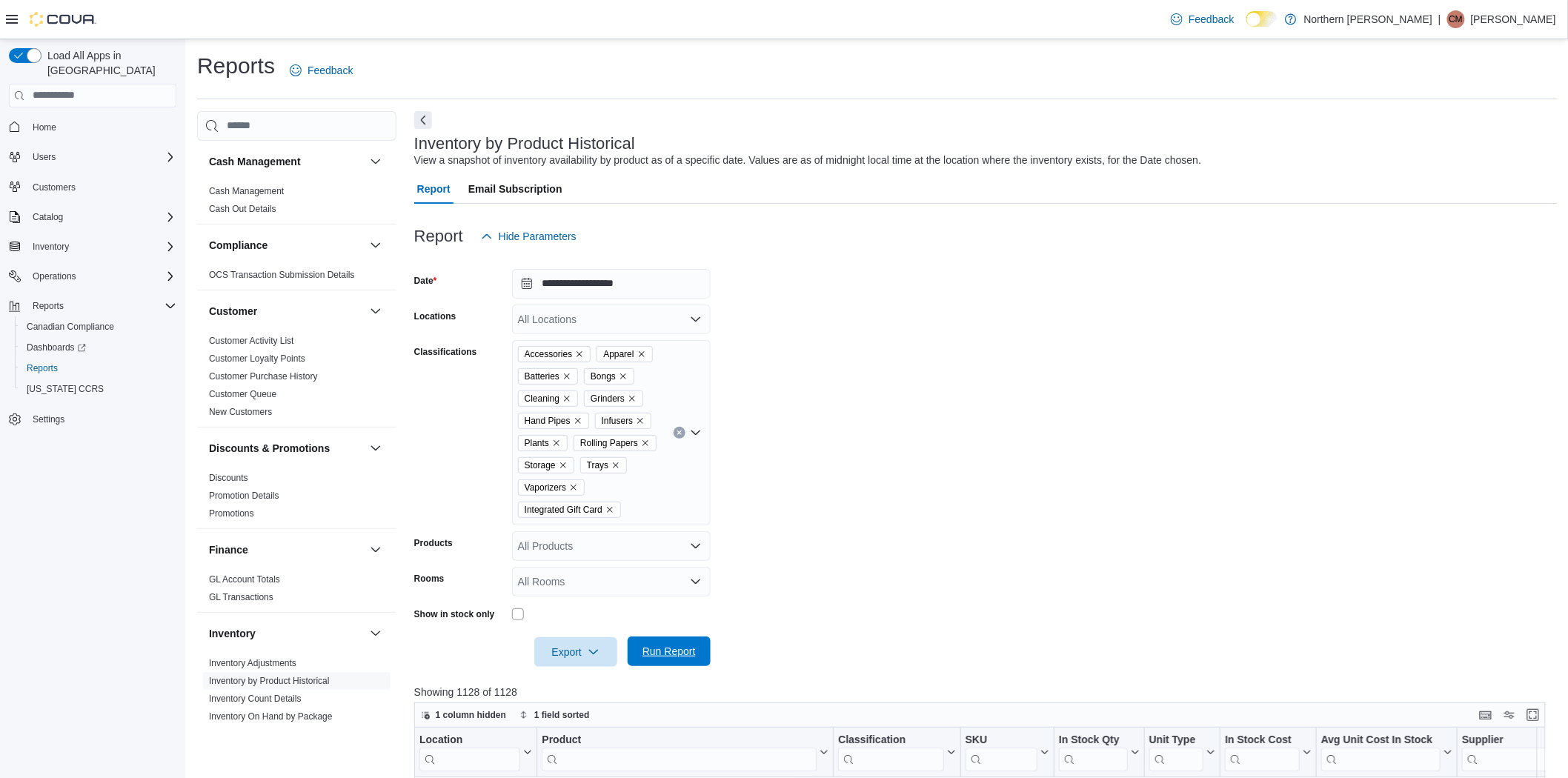
click at [657, 654] on span "Run Report" at bounding box center [668, 650] width 54 height 15
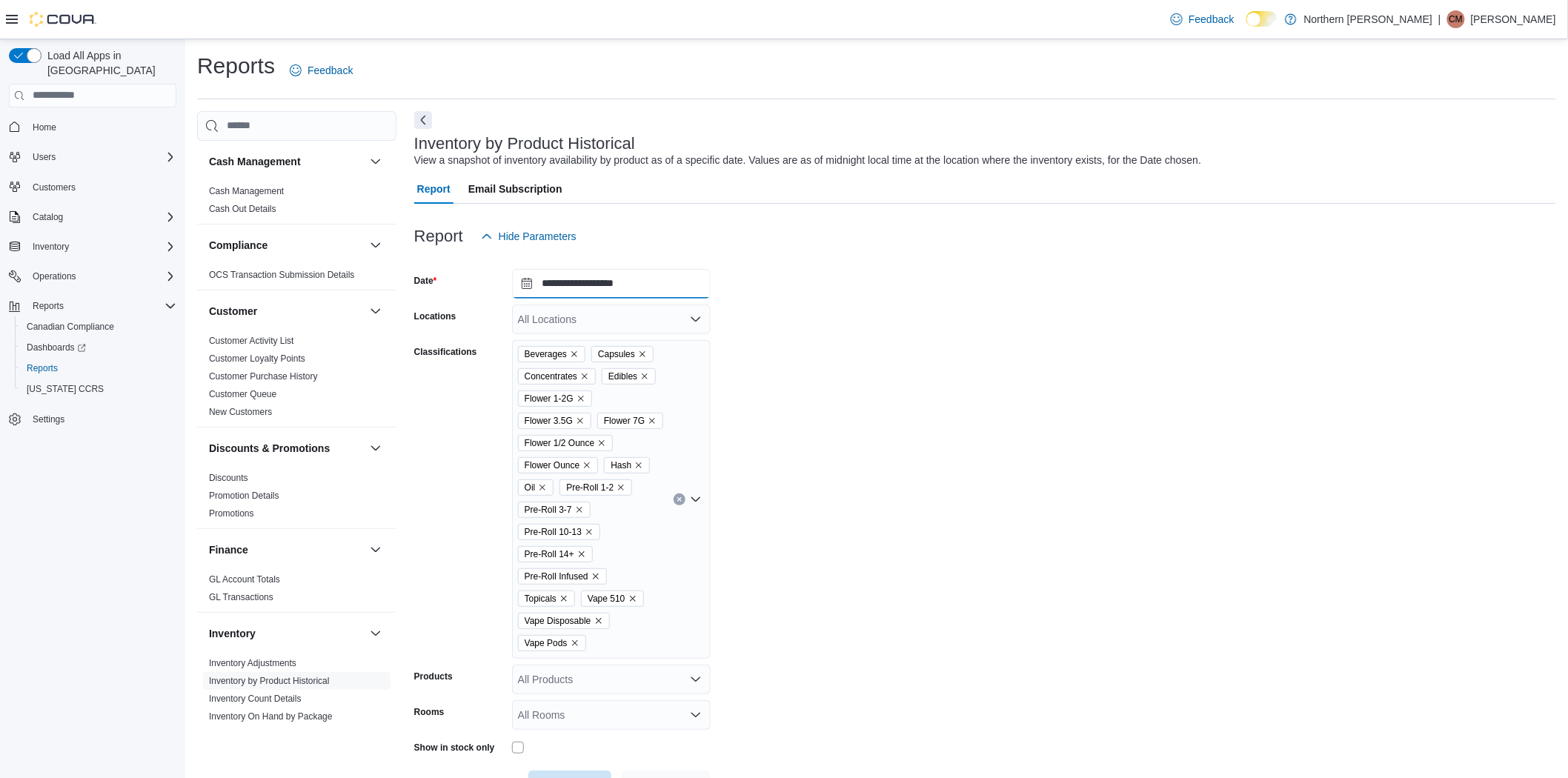
click at [602, 291] on input "**********" at bounding box center [611, 284] width 198 height 30
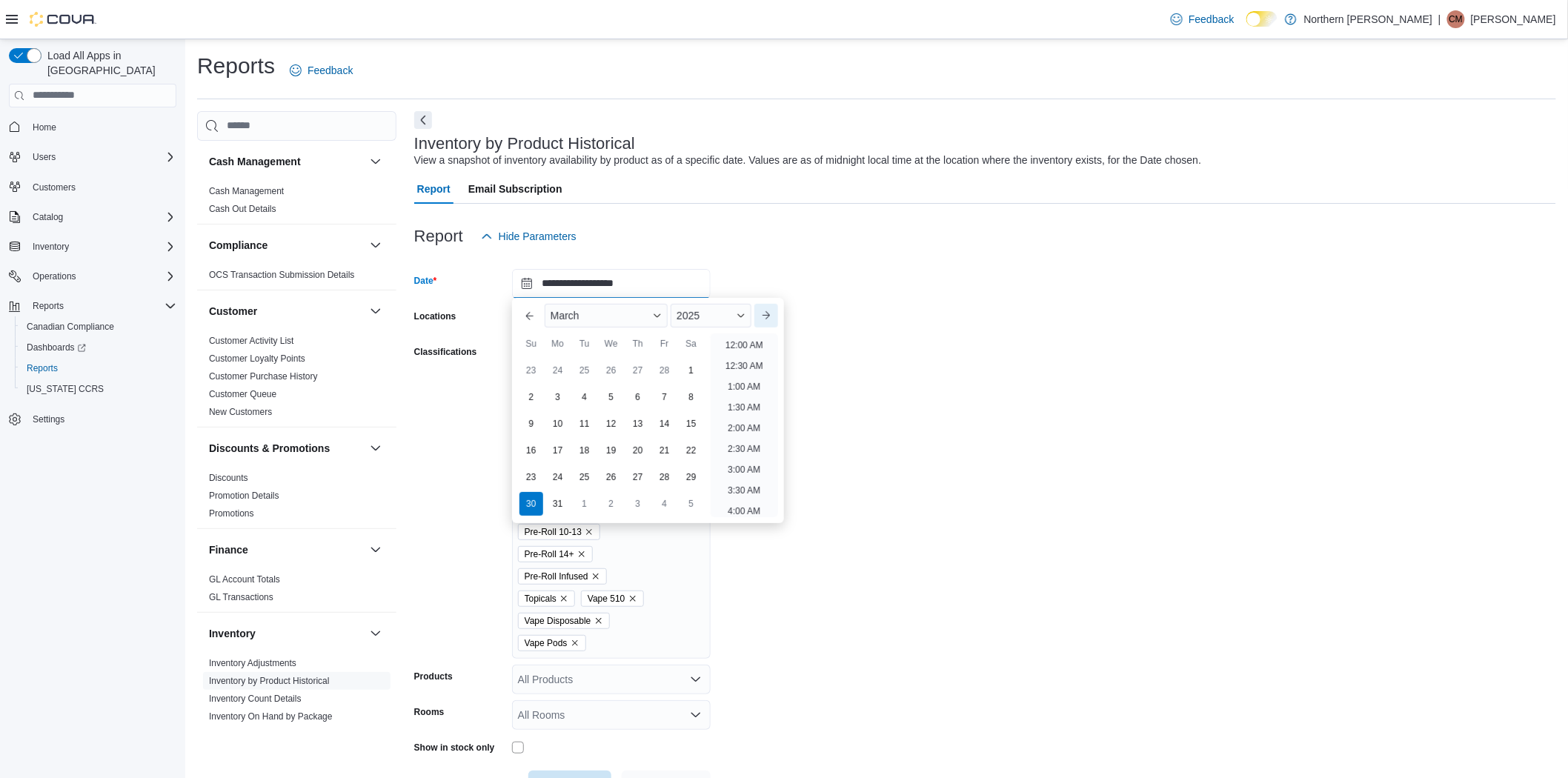
scroll to position [815, 0]
click at [777, 317] on button "Next month" at bounding box center [766, 315] width 23 height 23
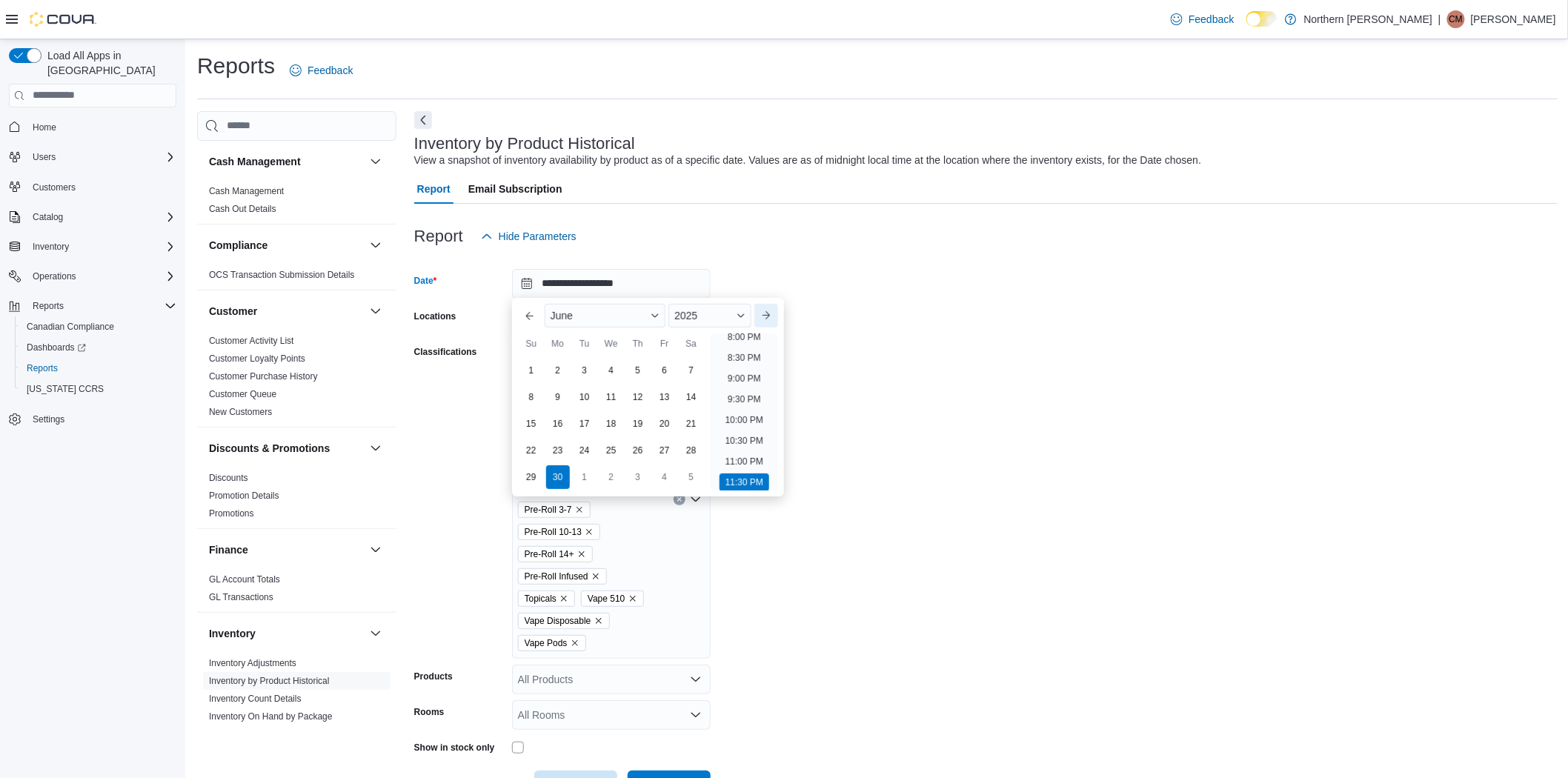
click at [777, 317] on button "Next month" at bounding box center [766, 315] width 23 height 23
click at [768, 303] on button "Next month" at bounding box center [766, 315] width 23 height 23
click at [536, 427] on div "10" at bounding box center [531, 423] width 26 height 26
type input "**********"
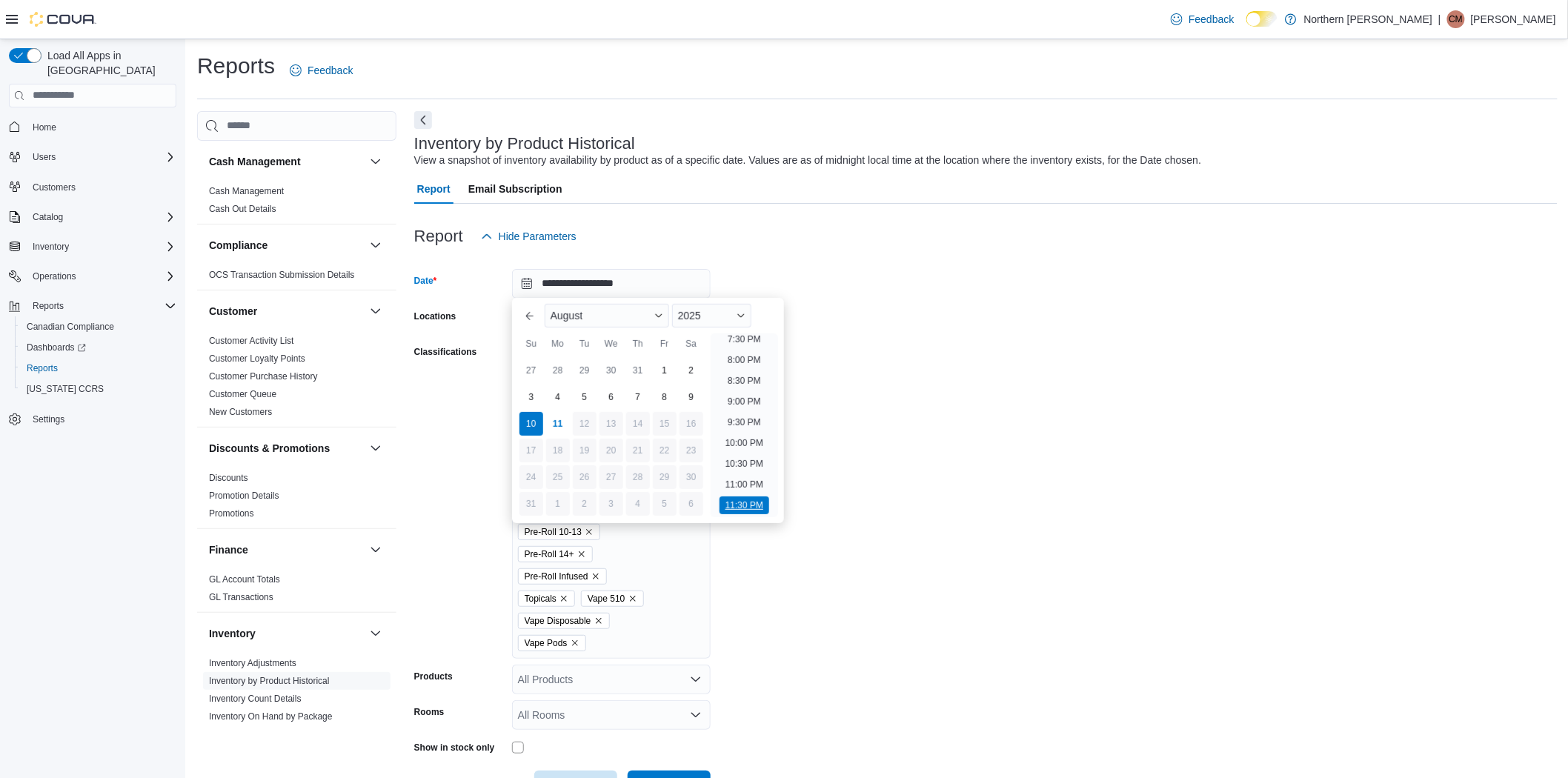
click at [731, 499] on li "11:30 PM" at bounding box center [744, 505] width 50 height 18
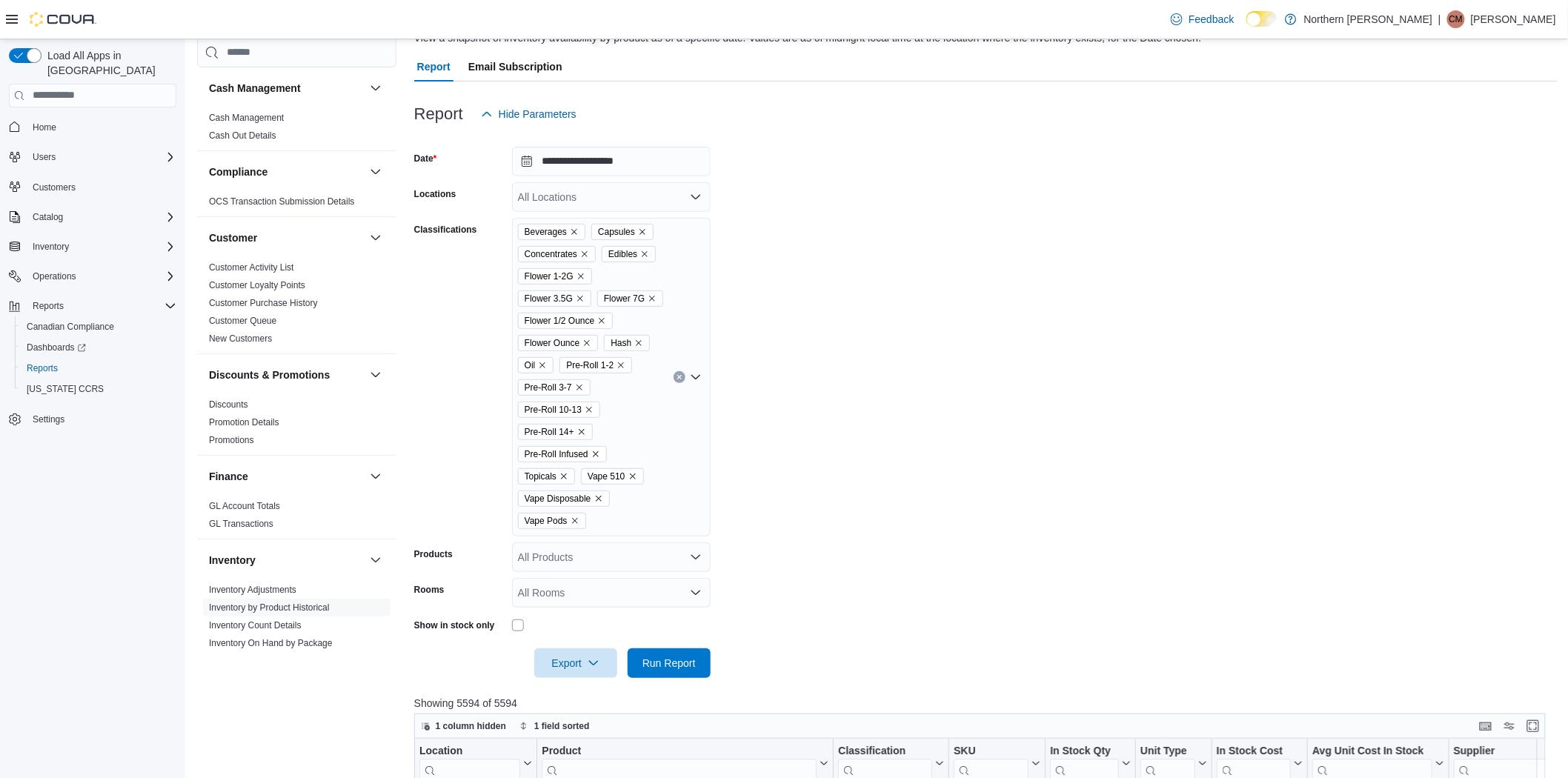
scroll to position [329, 0]
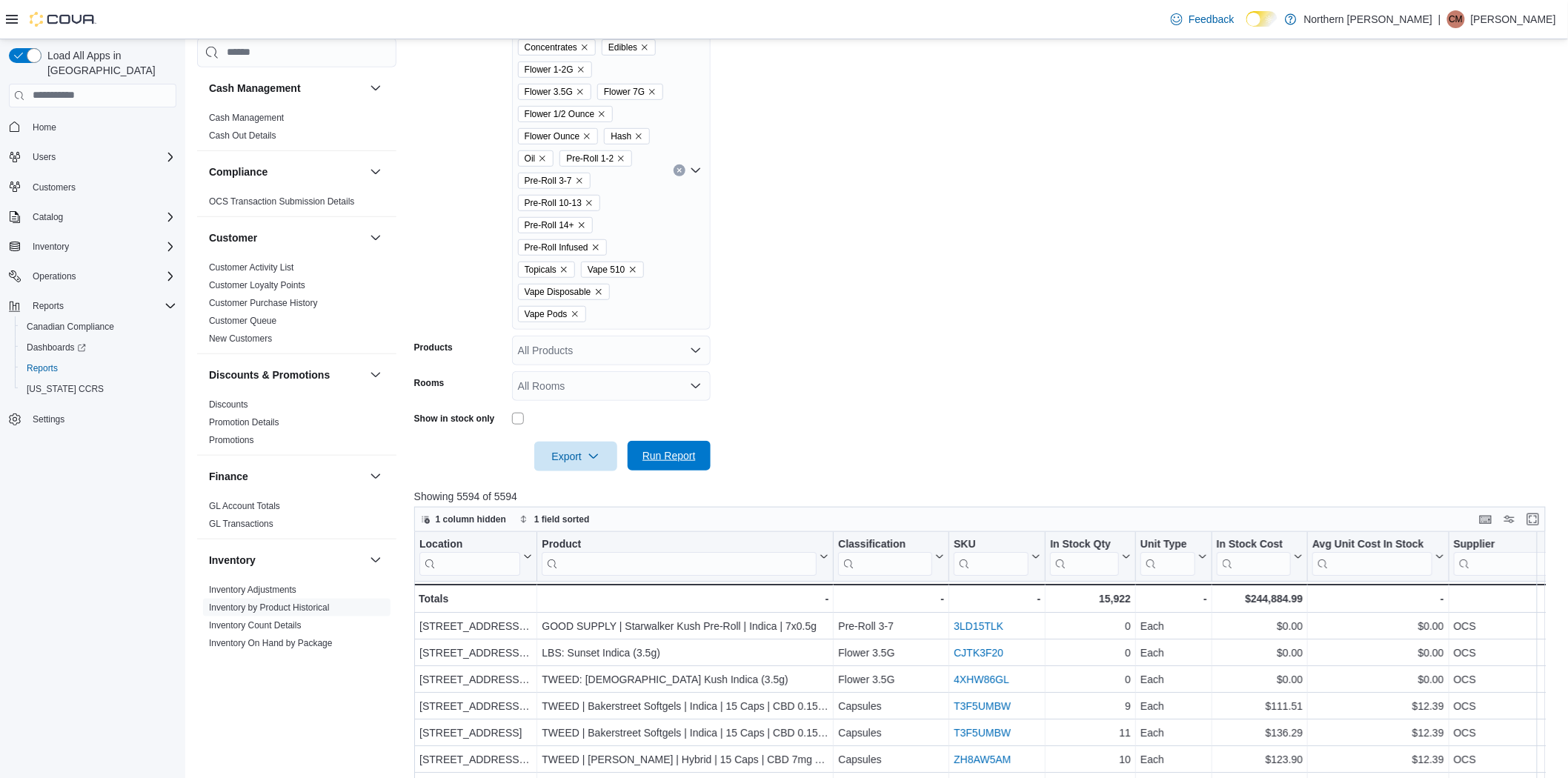
click at [659, 460] on span "Run Report" at bounding box center [668, 455] width 54 height 15
click at [694, 169] on icon "Open list of options" at bounding box center [695, 170] width 9 height 5
click at [789, 404] on form "**********" at bounding box center [985, 196] width 1143 height 548
